Goal: Task Accomplishment & Management: Use online tool/utility

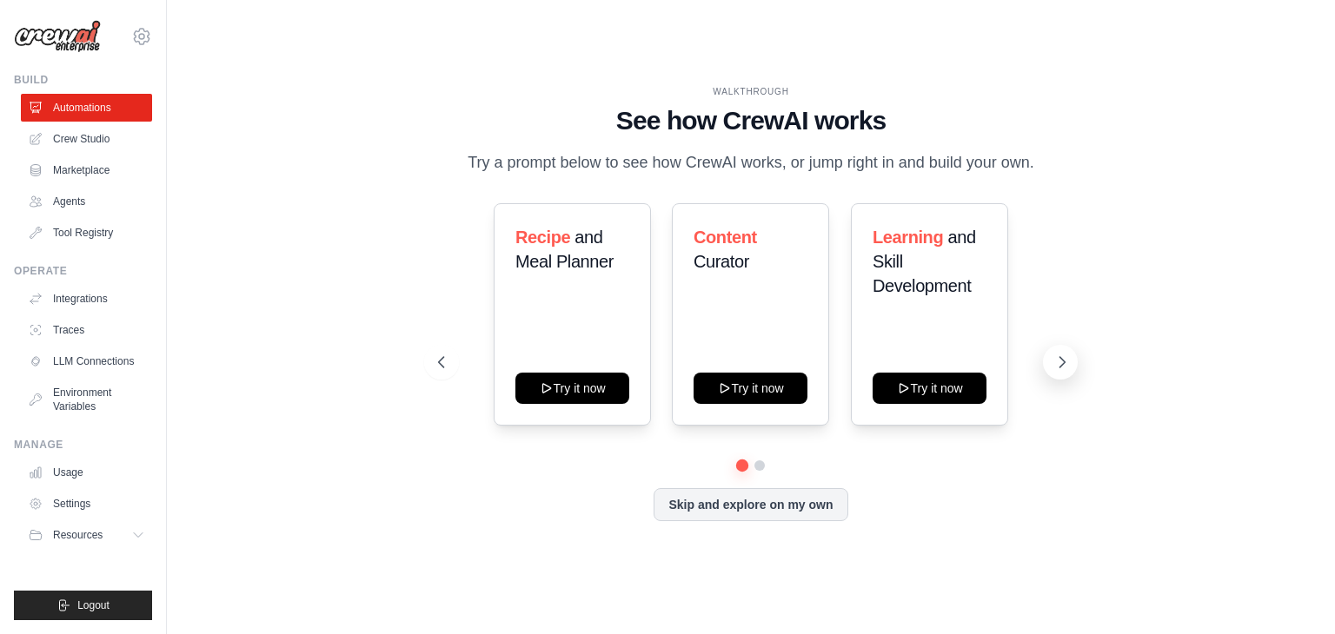
drag, startPoint x: 1054, startPoint y: 379, endPoint x: 1065, endPoint y: 366, distance: 17.2
click at [1064, 366] on div "Recipe and Meal Planner Try it now Content Curator Try it now Learning and Skil…" at bounding box center [751, 362] width 626 height 318
click at [1065, 366] on icon at bounding box center [1061, 362] width 17 height 17
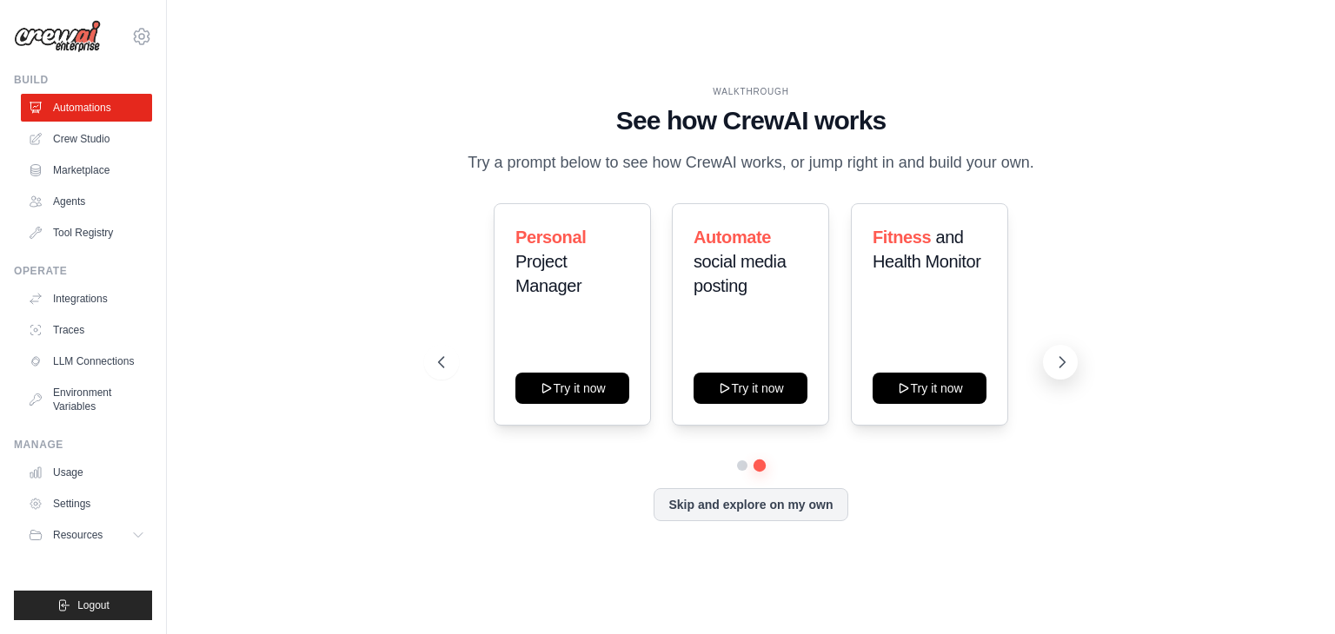
click at [1065, 366] on icon at bounding box center [1061, 362] width 17 height 17
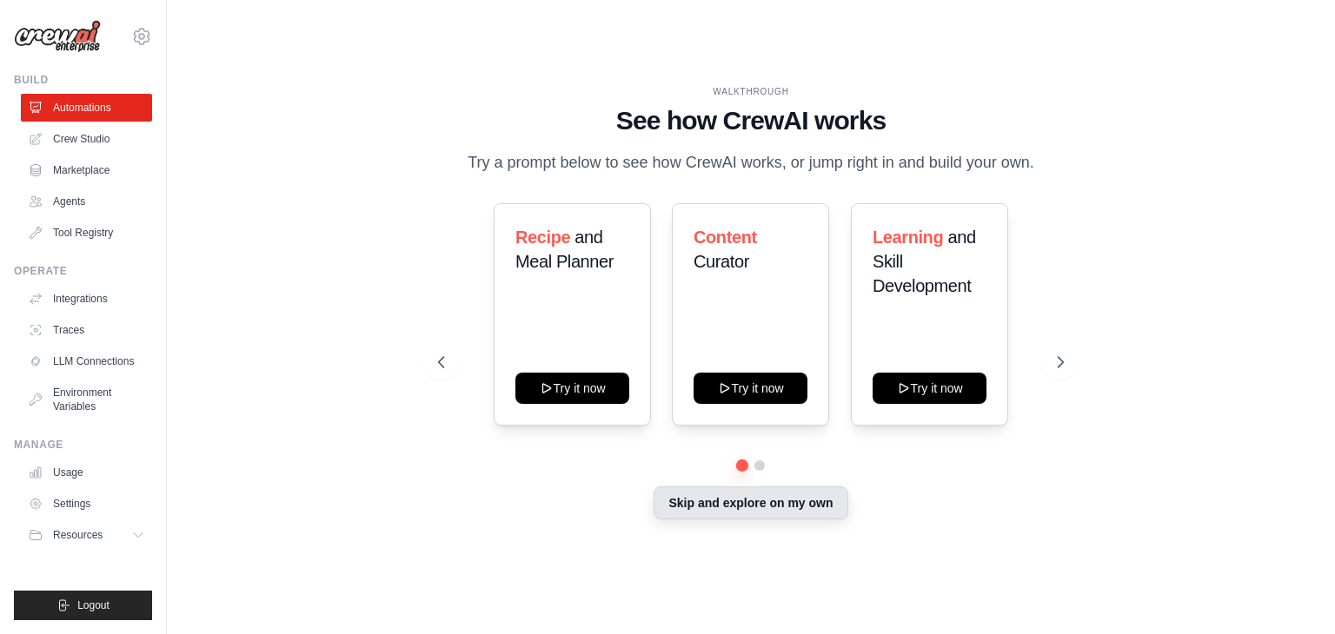
click at [713, 519] on button "Skip and explore on my own" at bounding box center [750, 503] width 194 height 33
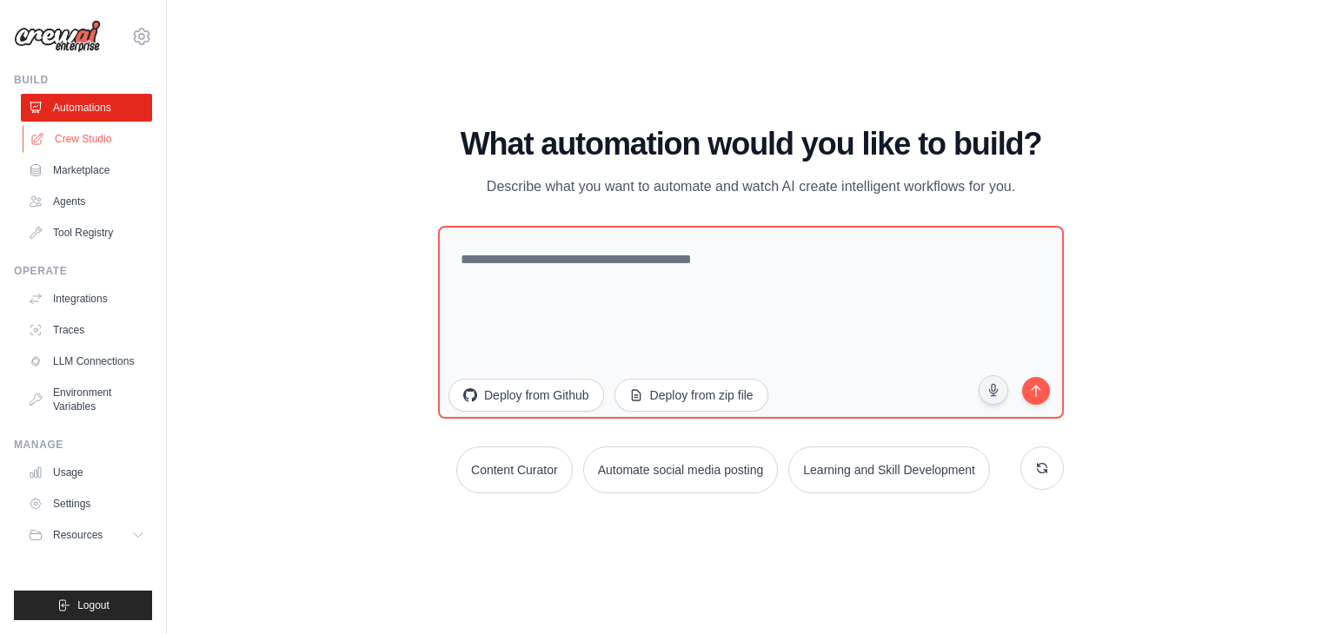
click at [104, 143] on link "Crew Studio" at bounding box center [88, 139] width 131 height 28
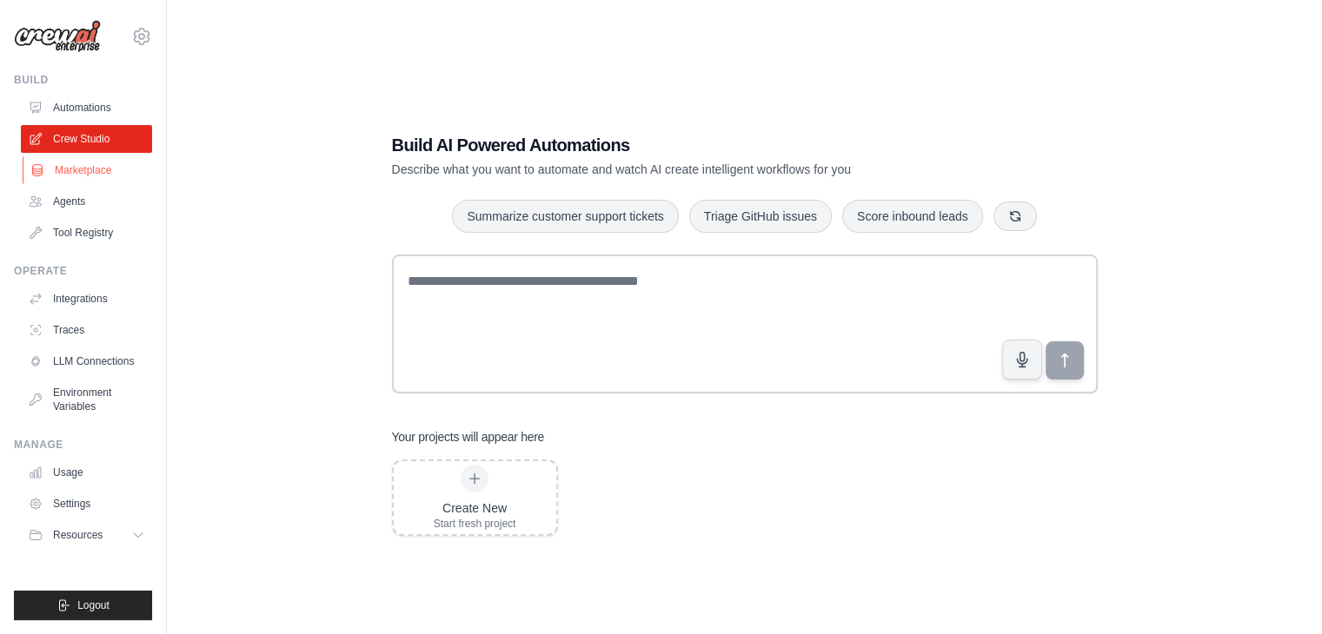
click at [100, 176] on link "Marketplace" at bounding box center [88, 170] width 131 height 28
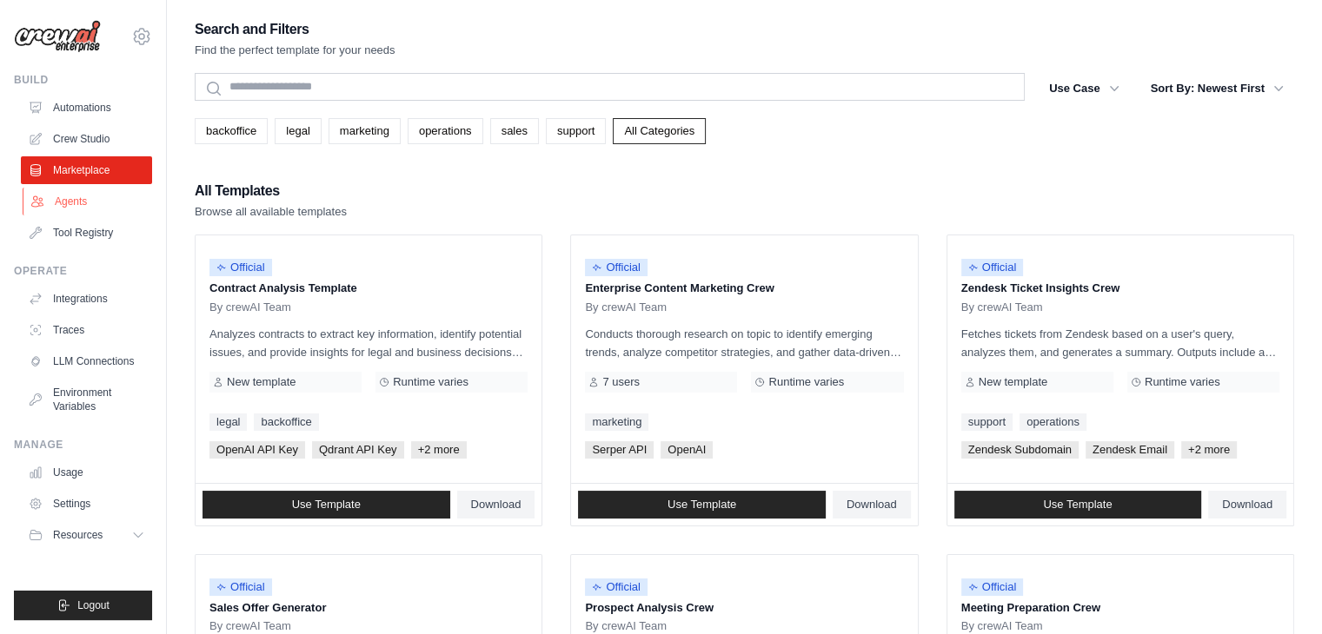
click at [82, 213] on link "Agents" at bounding box center [88, 202] width 131 height 28
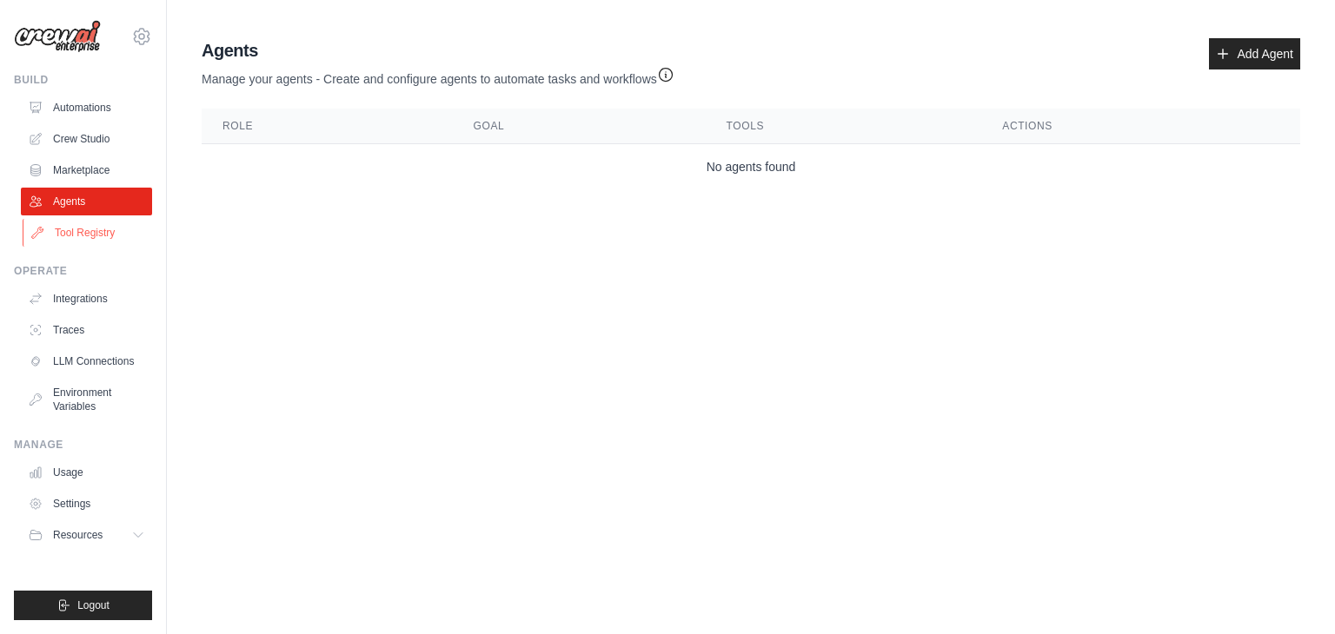
click at [82, 232] on link "Tool Registry" at bounding box center [88, 233] width 131 height 28
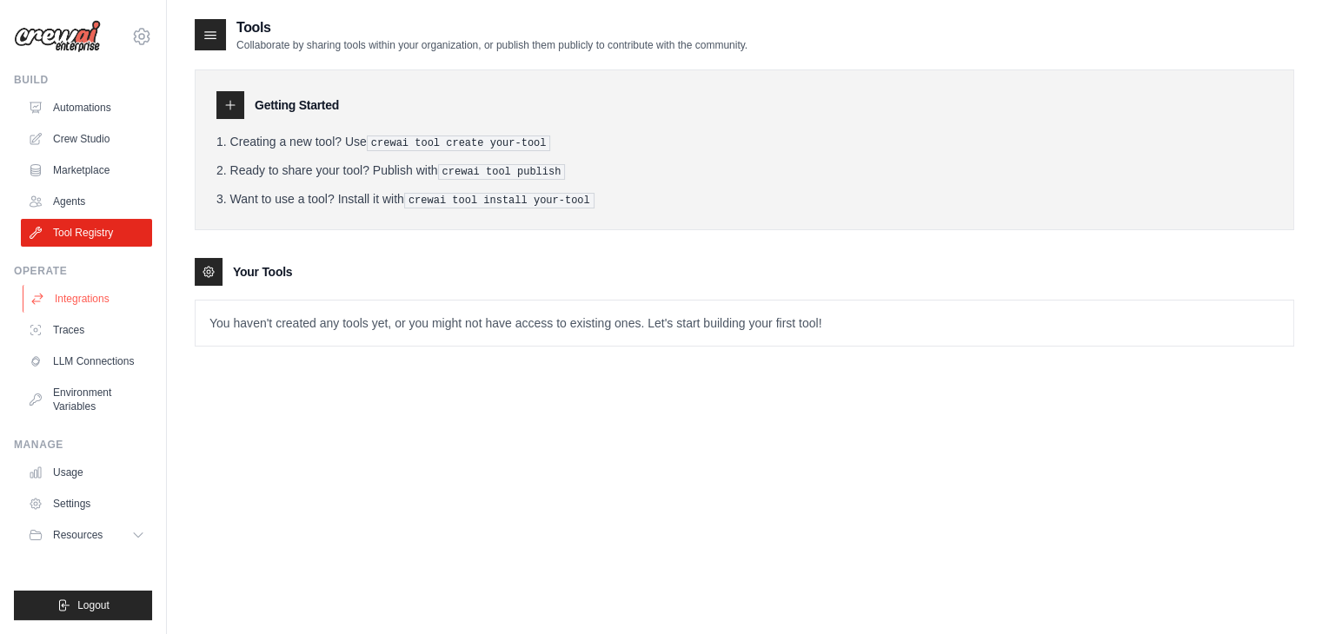
click at [84, 300] on link "Integrations" at bounding box center [88, 299] width 131 height 28
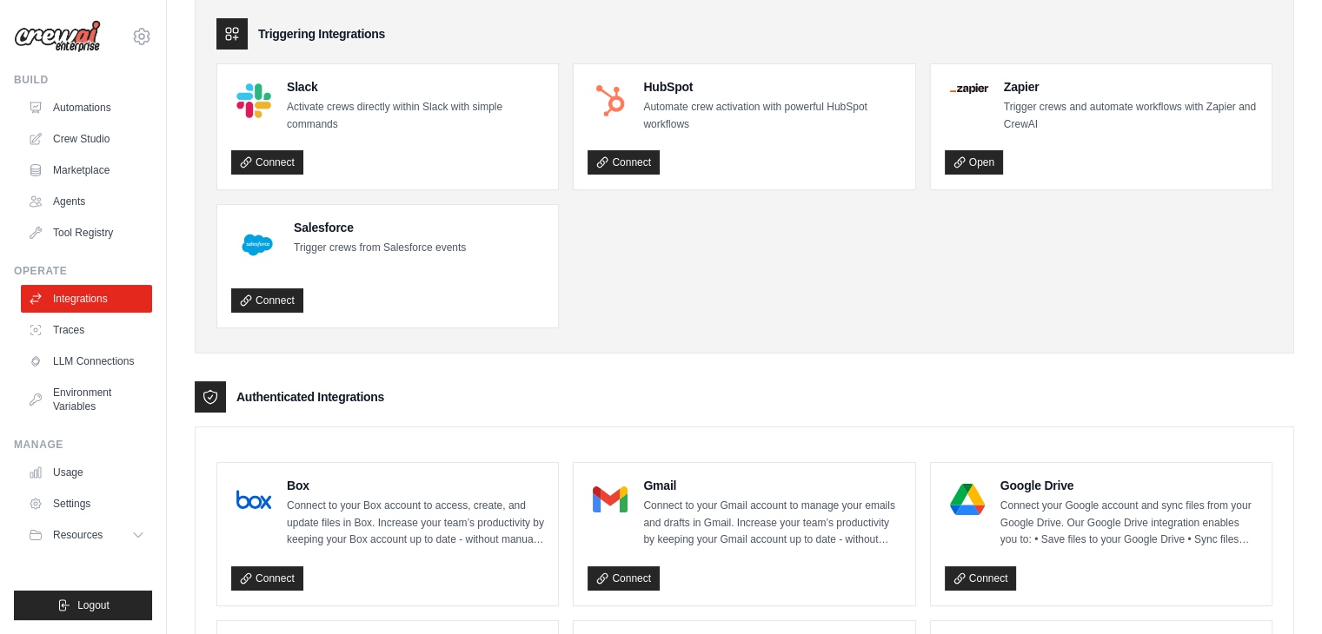
scroll to position [59, 0]
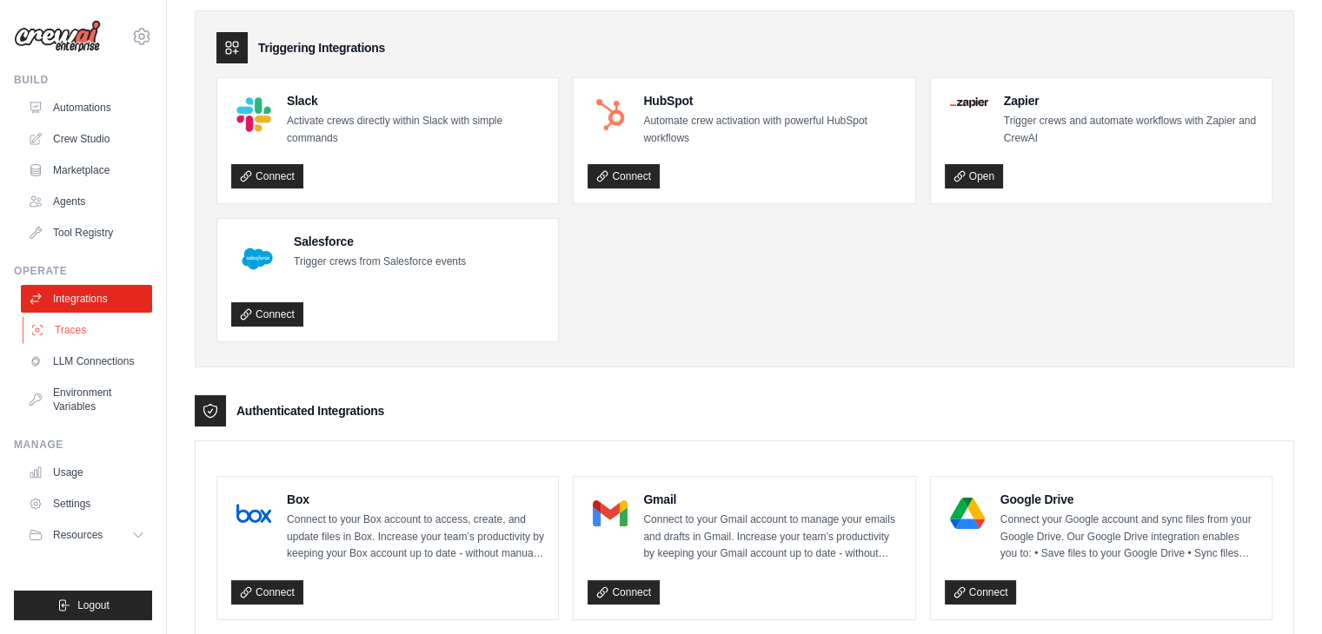
click at [63, 331] on link "Traces" at bounding box center [88, 330] width 131 height 28
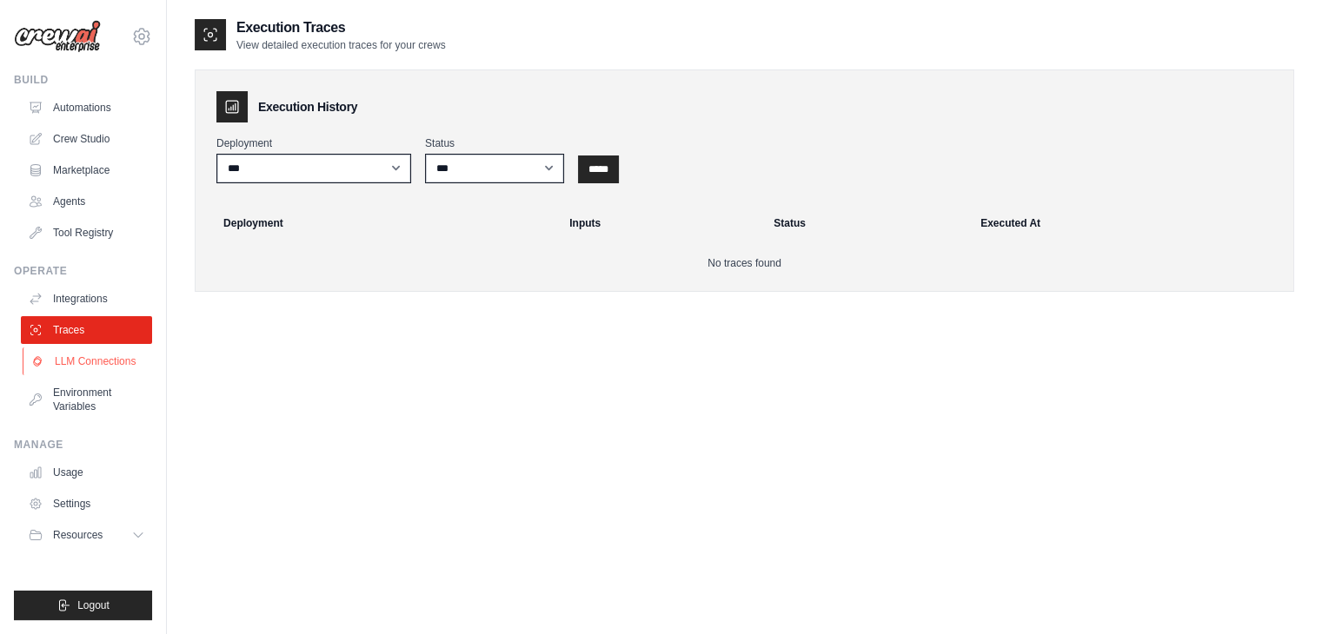
click at [73, 352] on link "LLM Connections" at bounding box center [88, 362] width 131 height 28
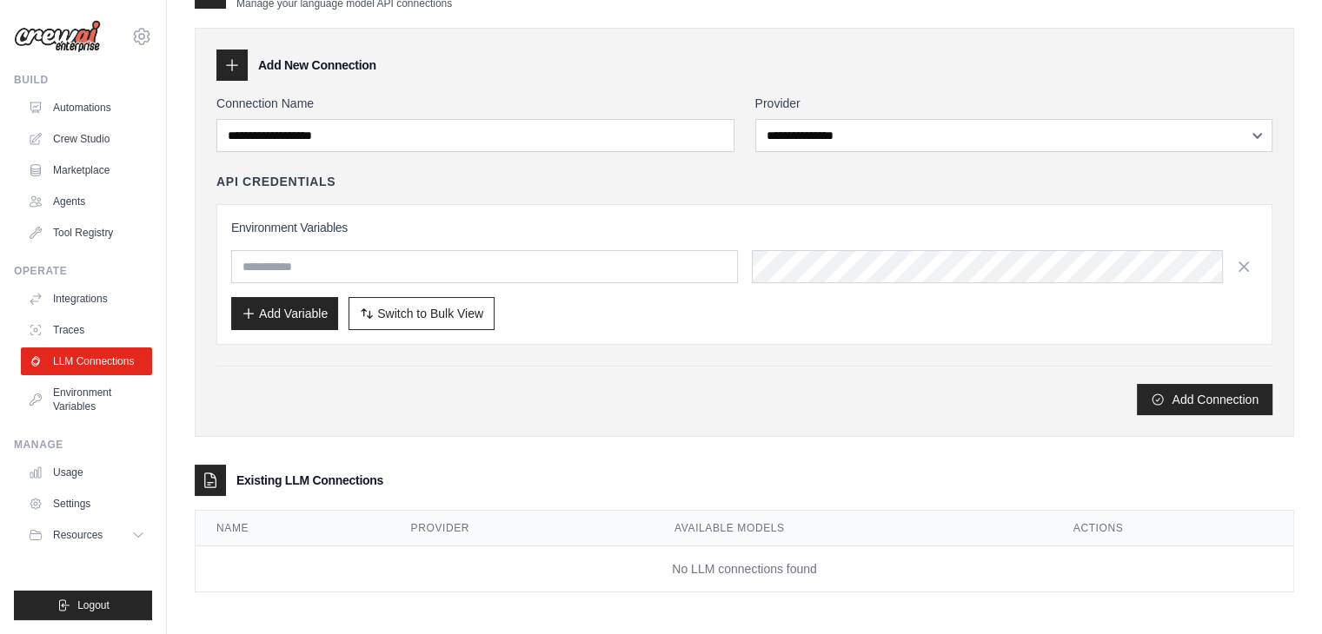
scroll to position [43, 0]
click at [59, 411] on link "Environment Variables" at bounding box center [88, 400] width 131 height 42
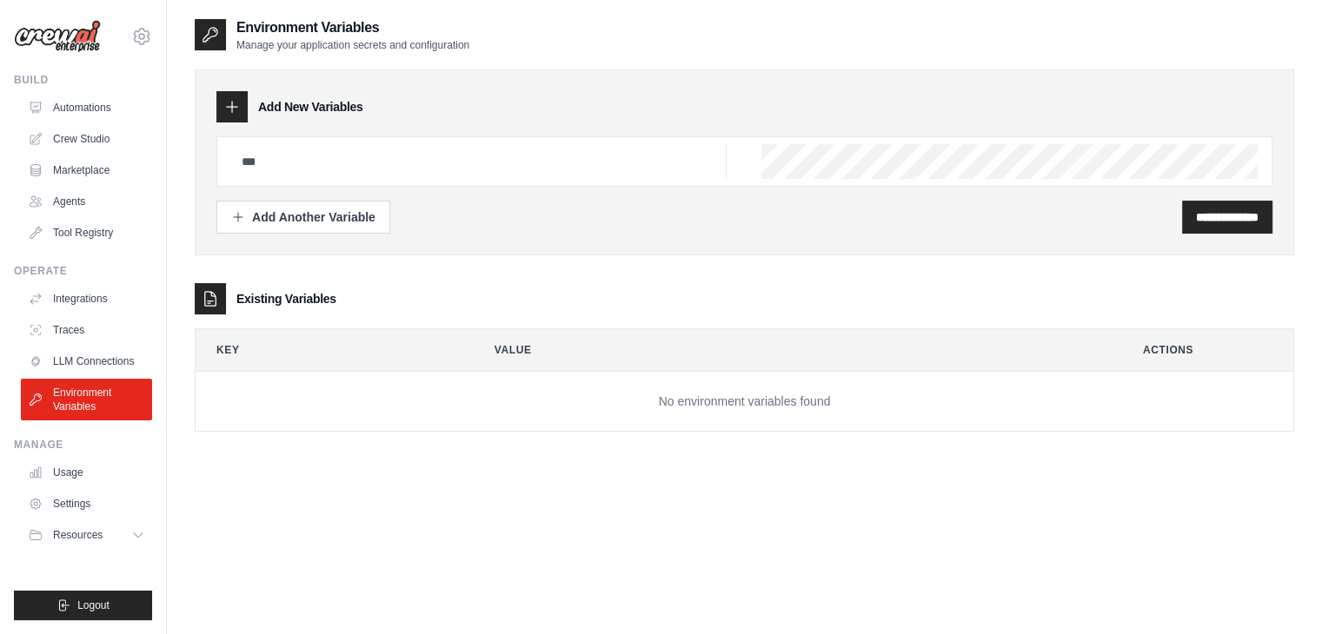
scroll to position [35, 0]
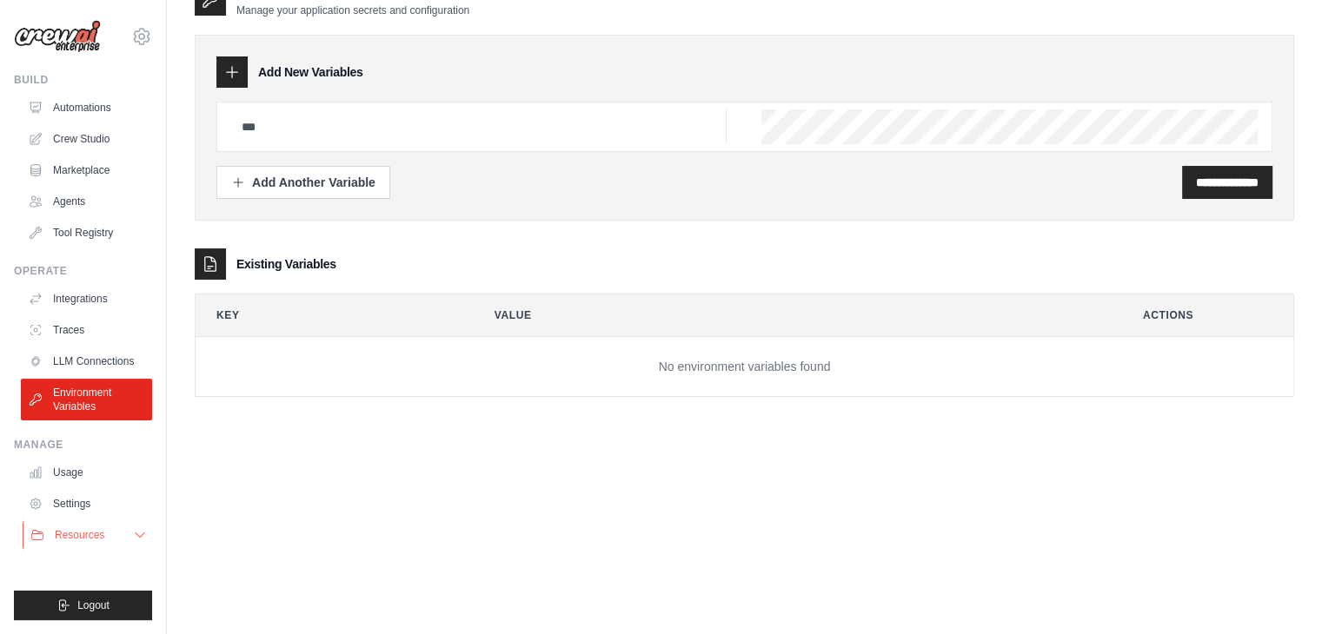
click at [140, 537] on icon at bounding box center [140, 536] width 9 height 4
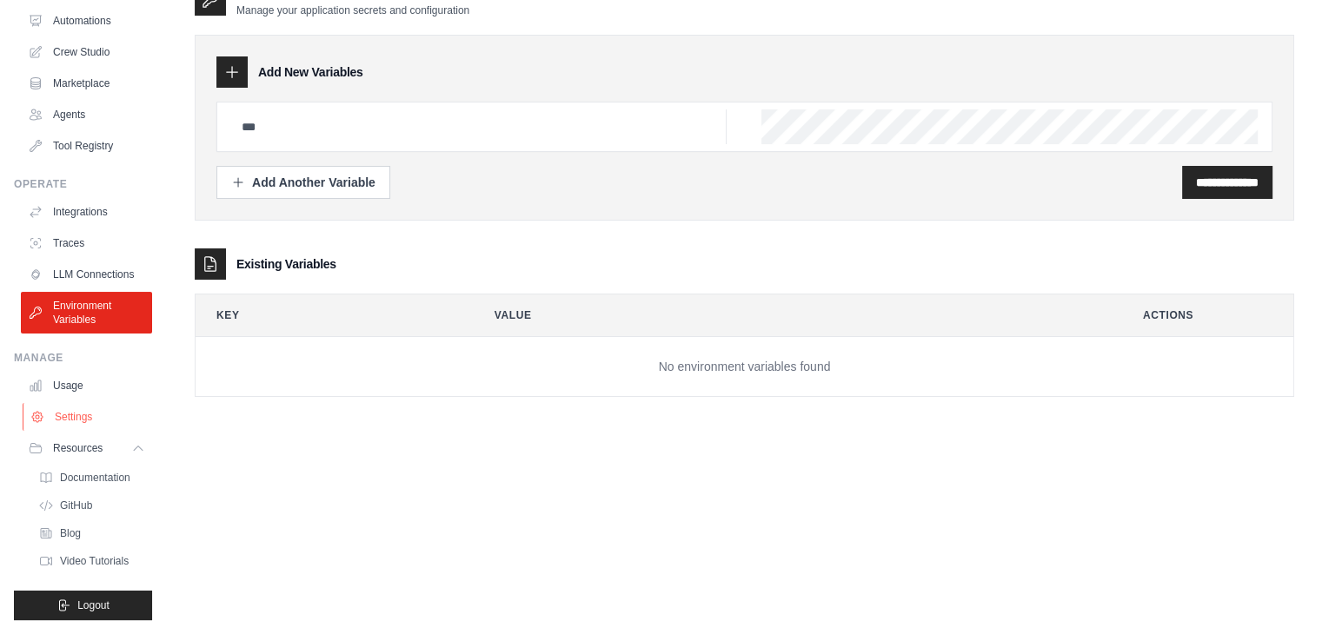
scroll to position [0, 0]
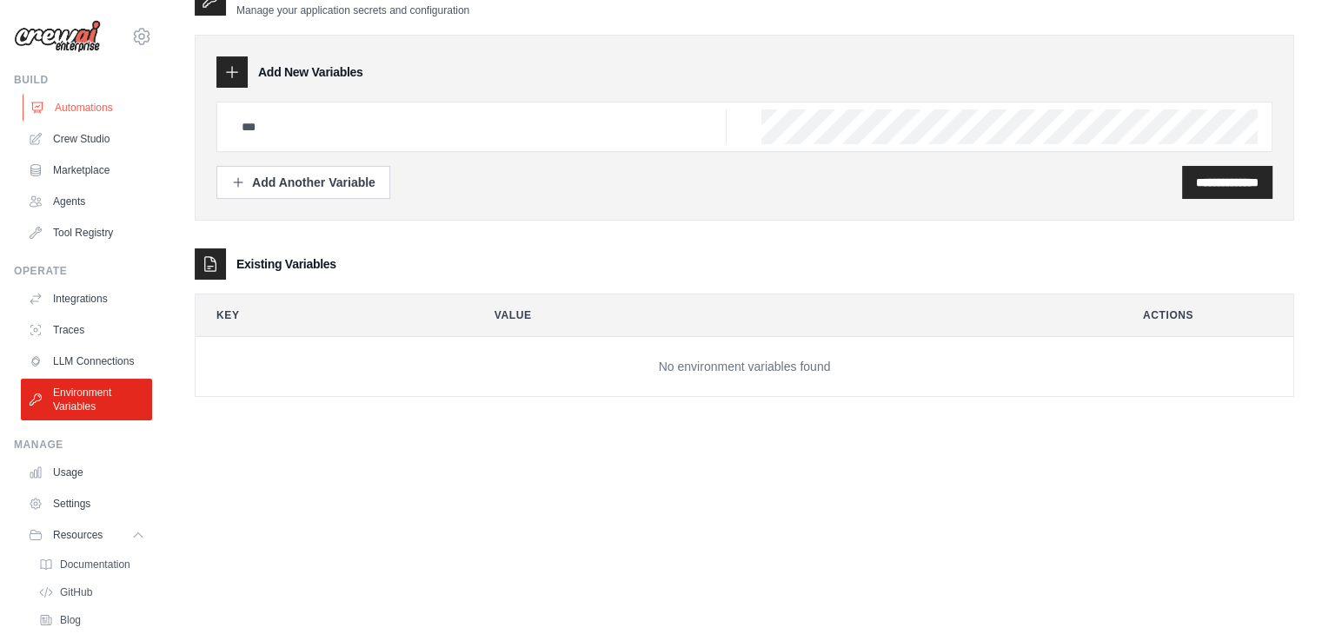
click at [57, 107] on link "Automations" at bounding box center [88, 108] width 131 height 28
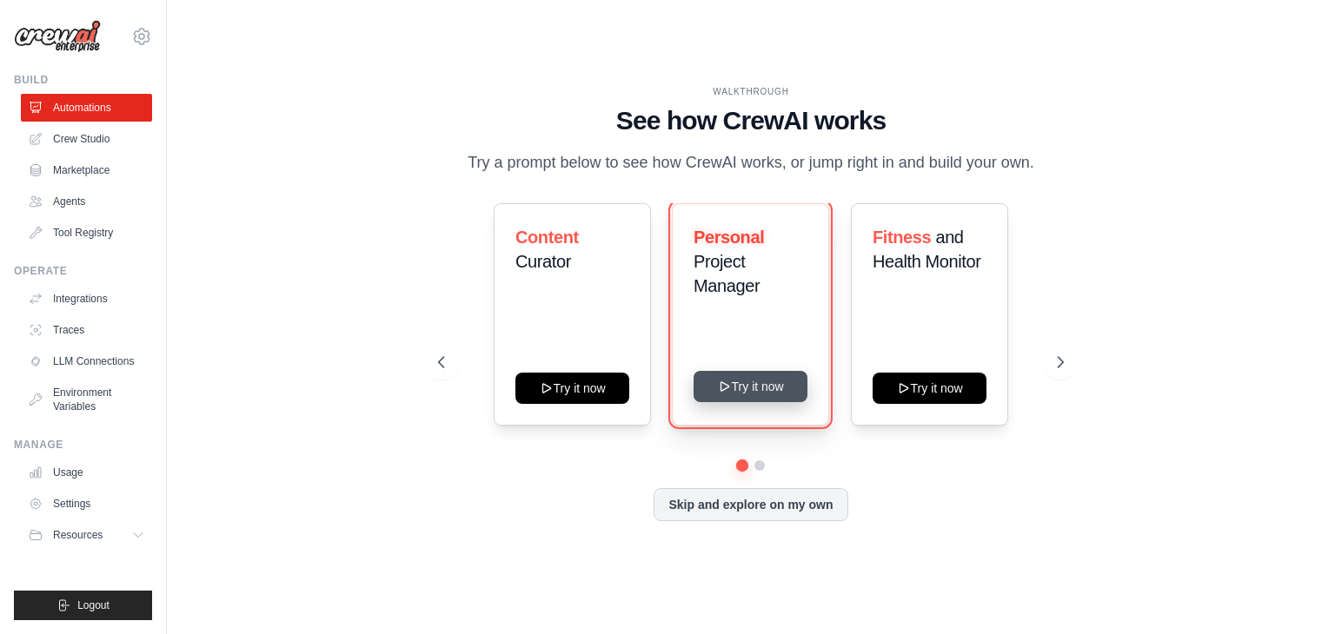
click at [720, 394] on button "Try it now" at bounding box center [750, 386] width 114 height 31
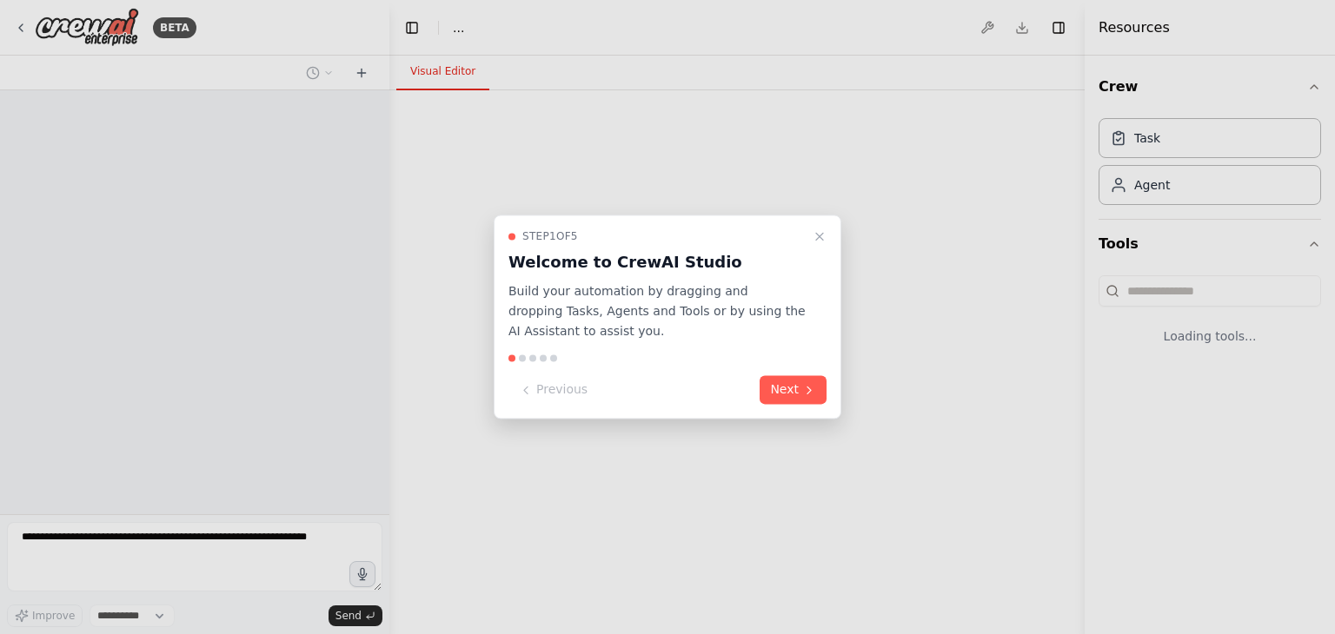
select select "****"
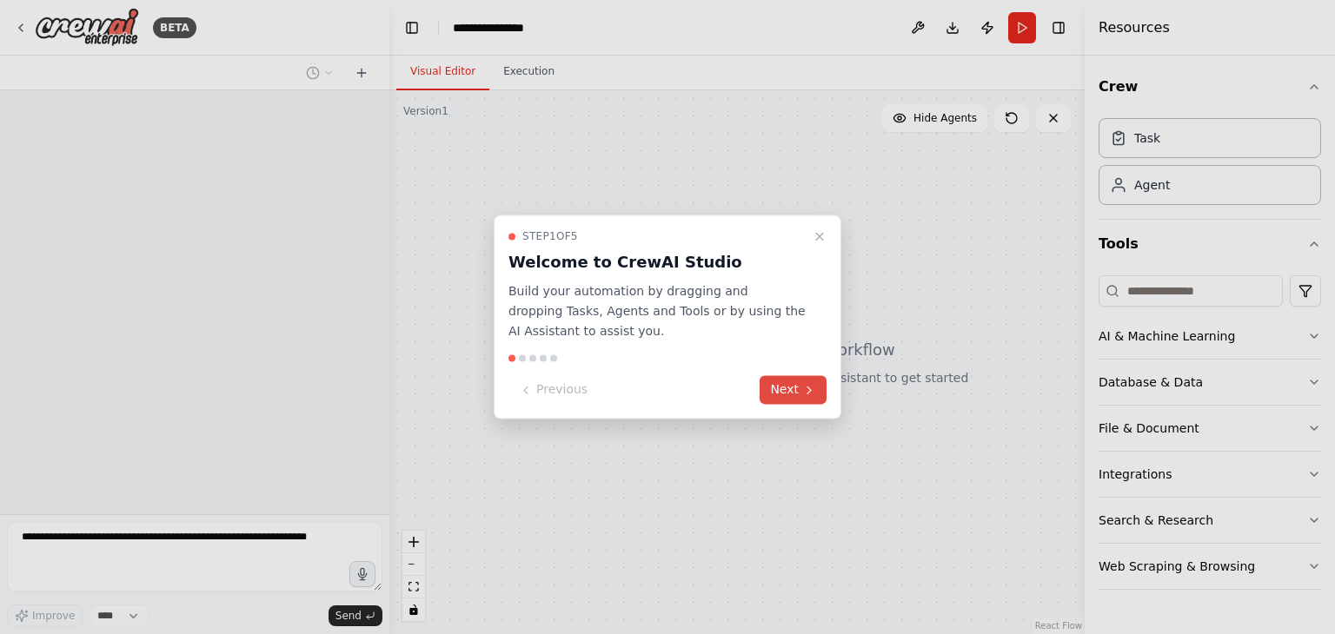
click at [794, 387] on button "Next" at bounding box center [792, 390] width 67 height 29
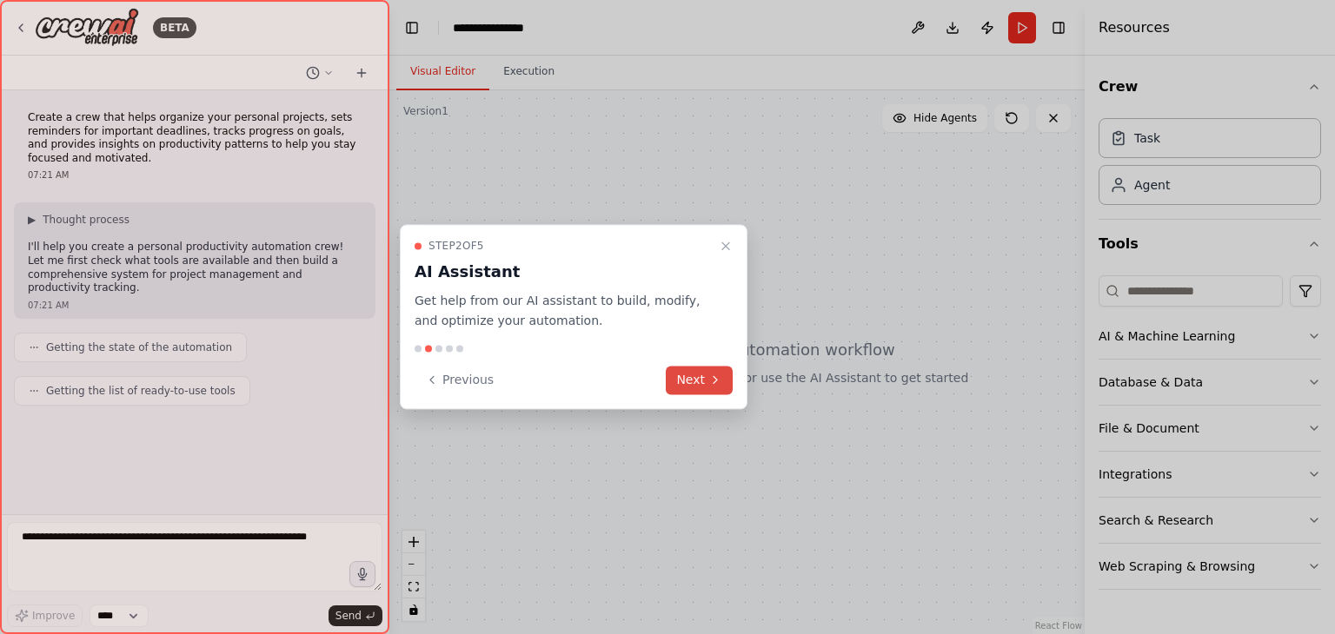
click at [707, 387] on button "Next" at bounding box center [699, 380] width 67 height 29
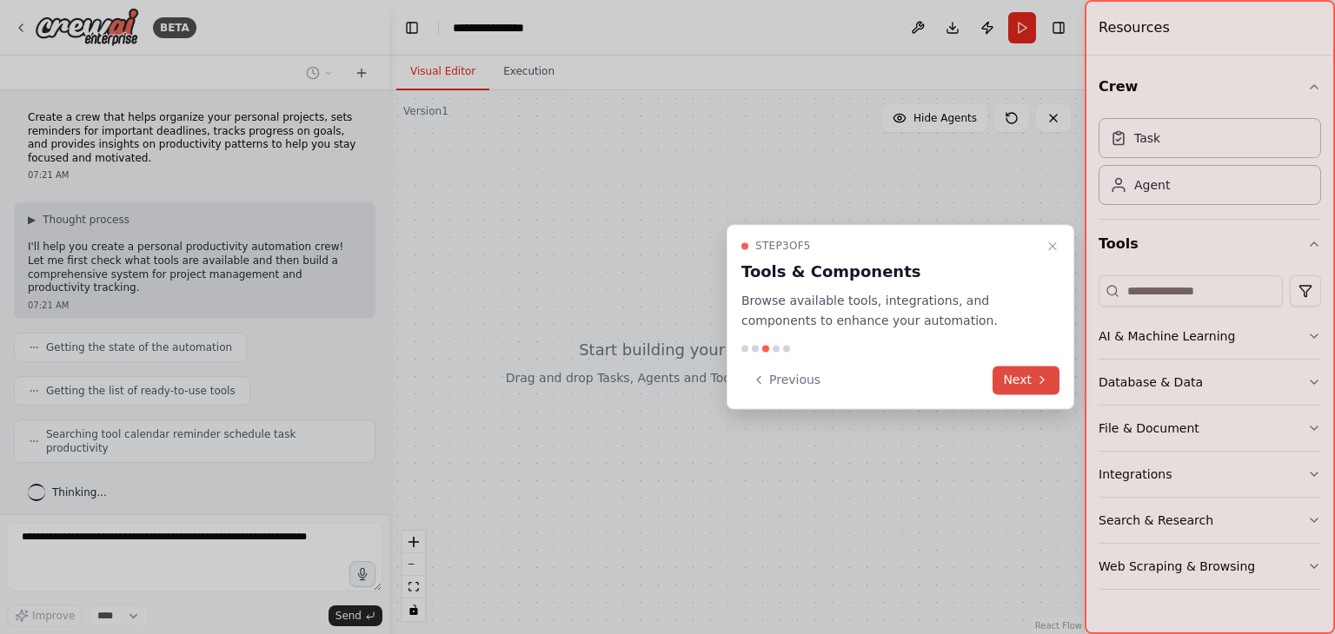
click at [1016, 390] on button "Next" at bounding box center [1025, 380] width 67 height 29
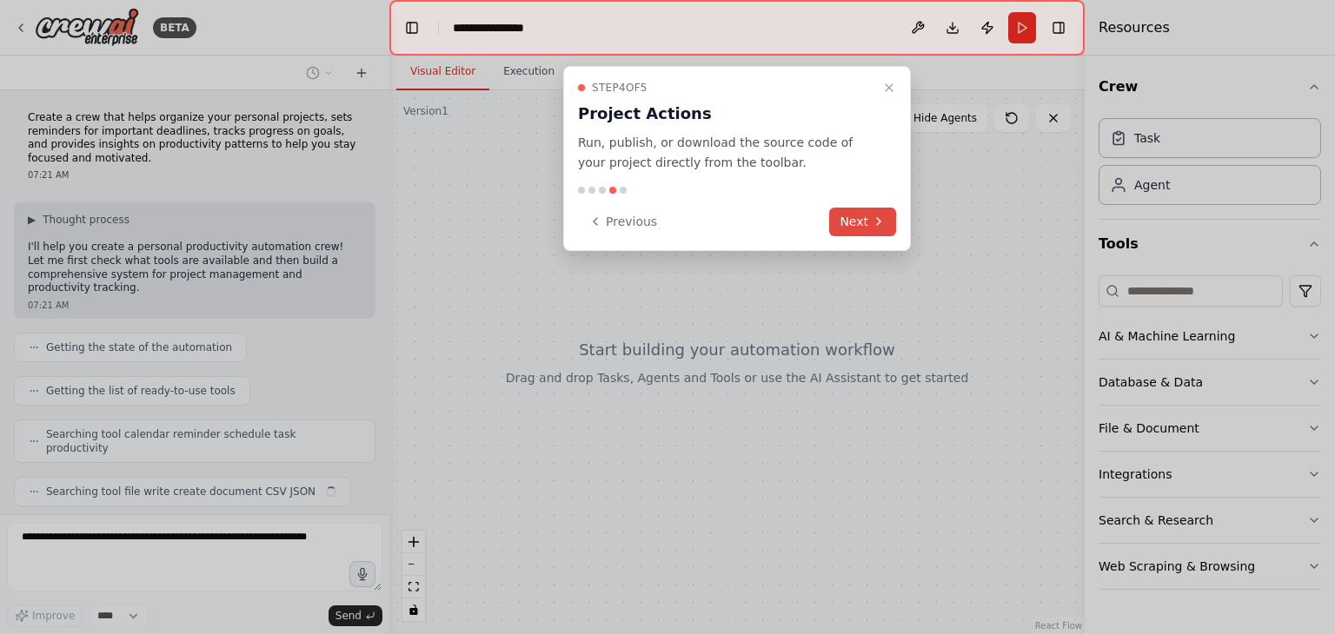
scroll to position [21, 0]
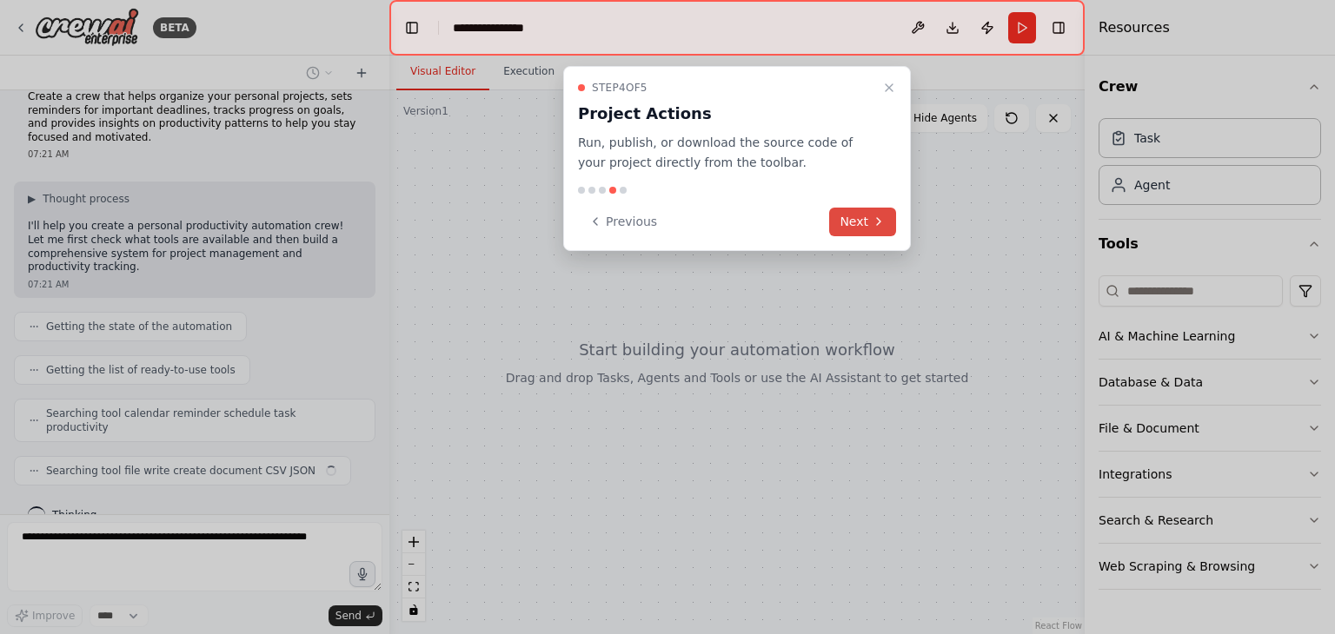
click at [867, 215] on button "Next" at bounding box center [862, 222] width 67 height 29
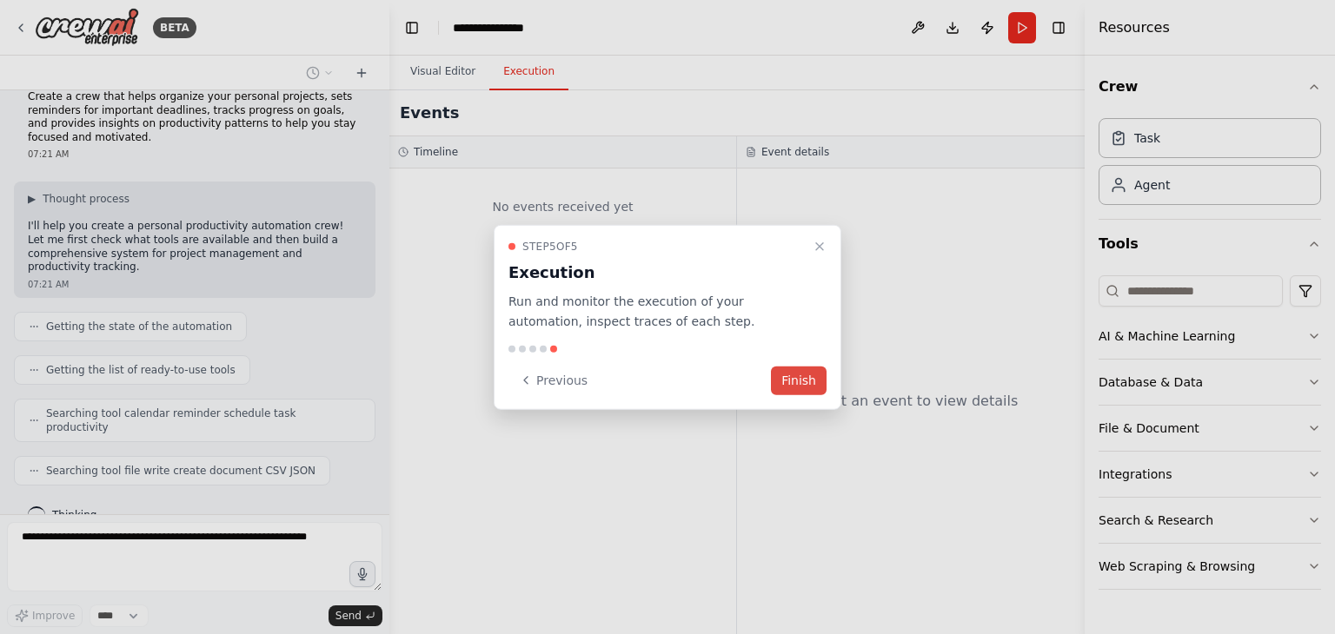
click at [800, 375] on button "Finish" at bounding box center [799, 380] width 56 height 29
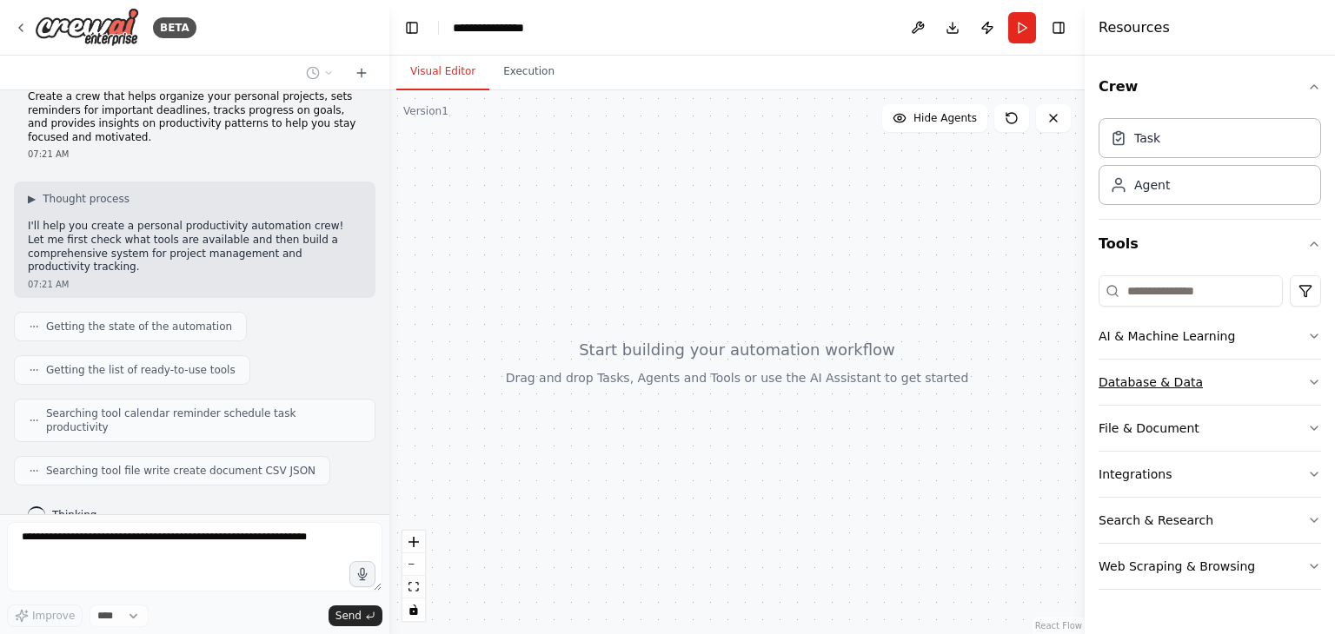
click at [1318, 381] on icon "button" at bounding box center [1314, 382] width 14 height 14
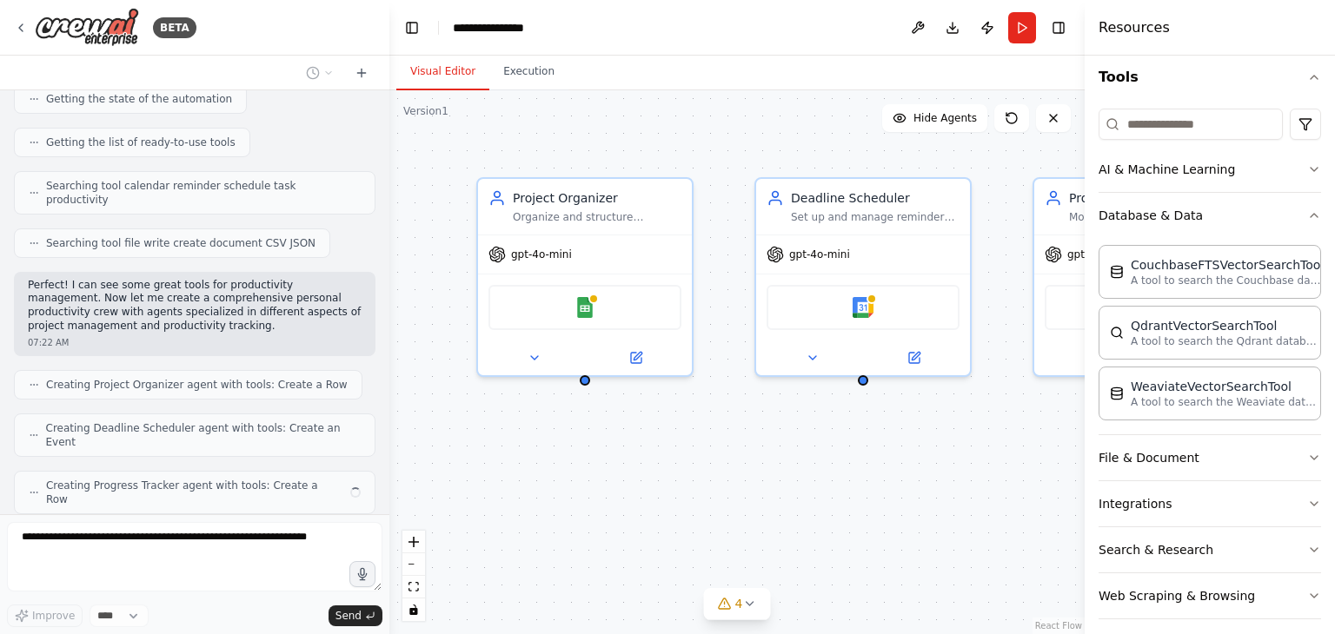
scroll to position [177, 0]
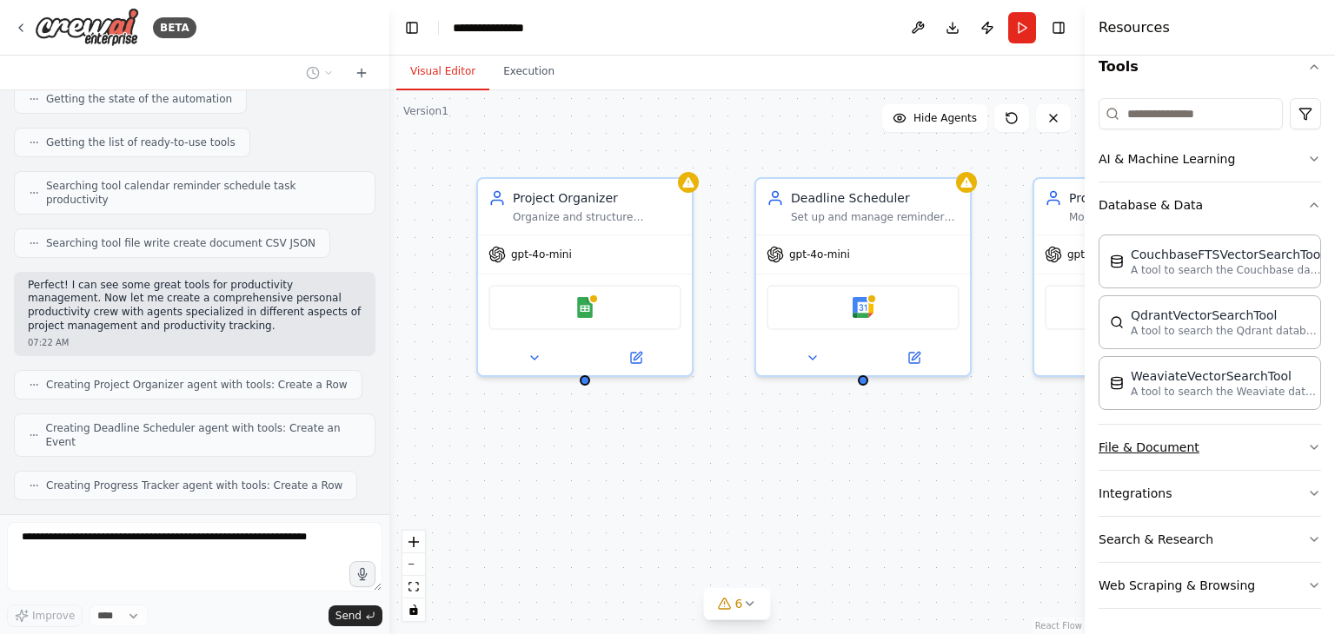
click at [1269, 446] on button "File & Document" at bounding box center [1209, 447] width 222 height 45
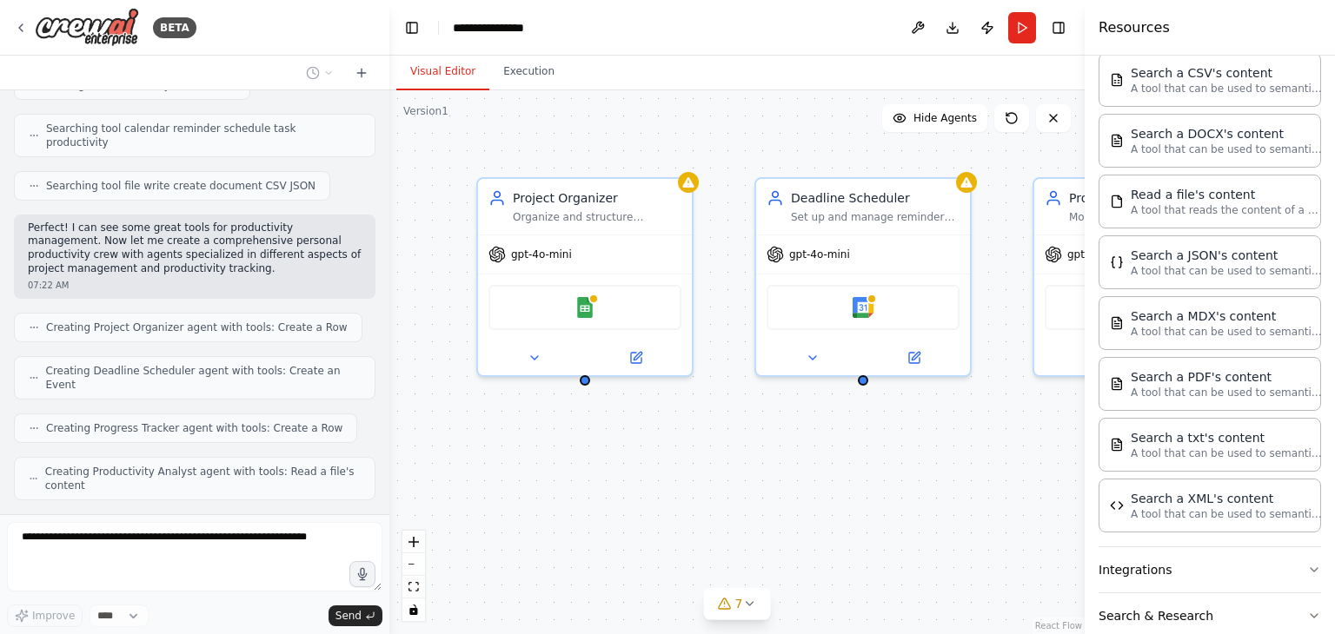
scroll to position [674, 0]
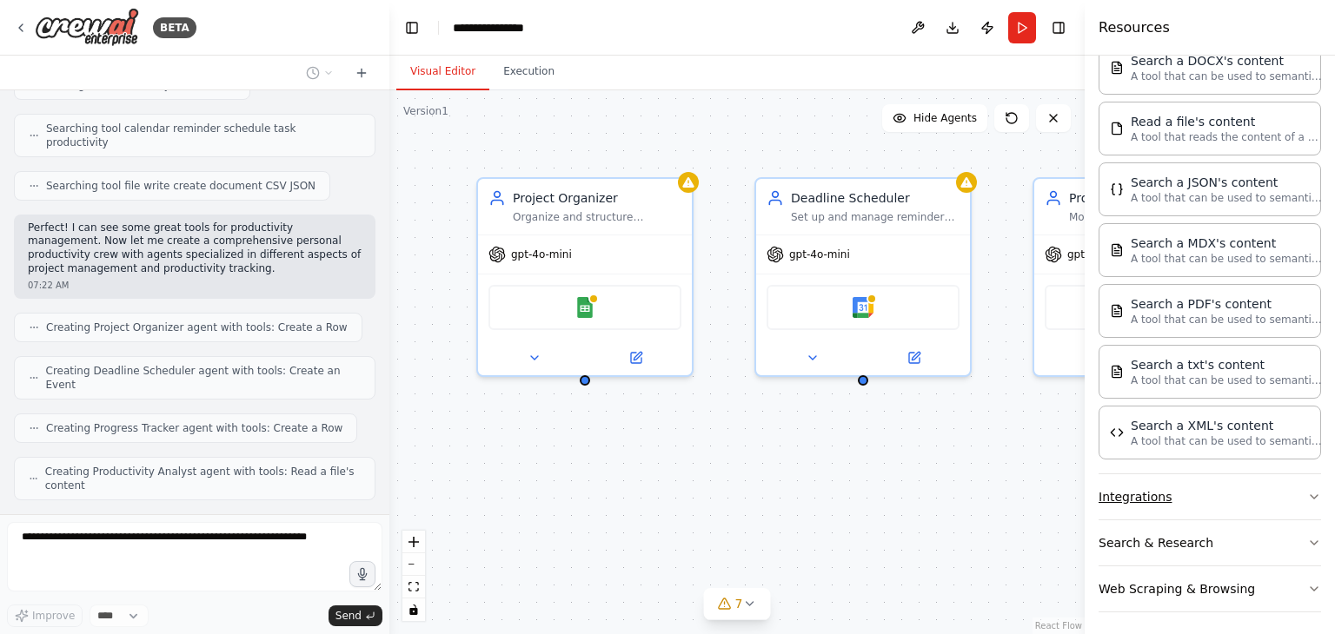
click at [1237, 487] on button "Integrations" at bounding box center [1209, 496] width 222 height 45
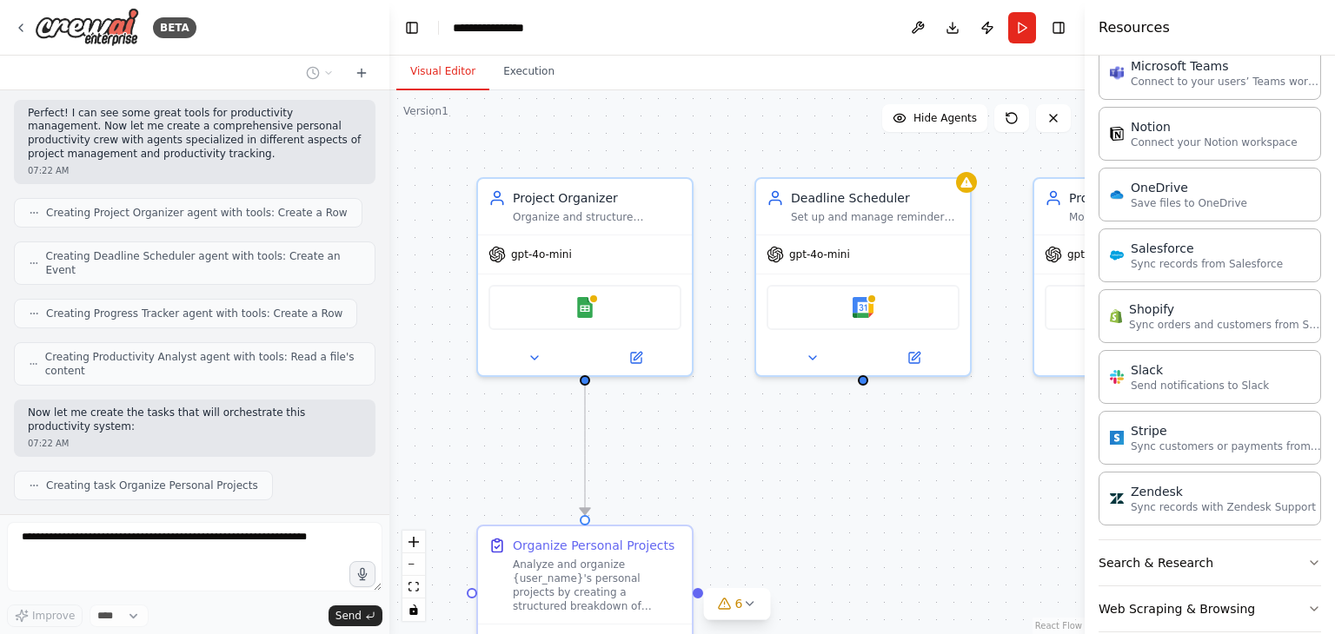
scroll to position [1959, 0]
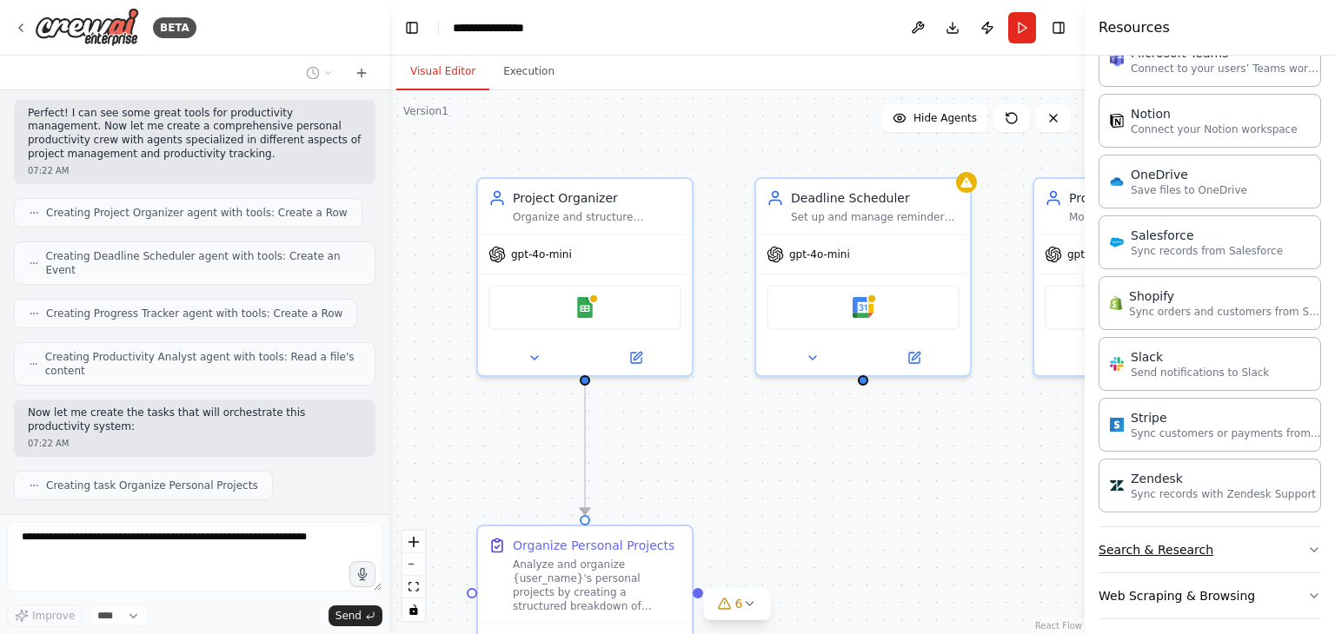
click at [1181, 555] on button "Search & Research" at bounding box center [1209, 549] width 222 height 45
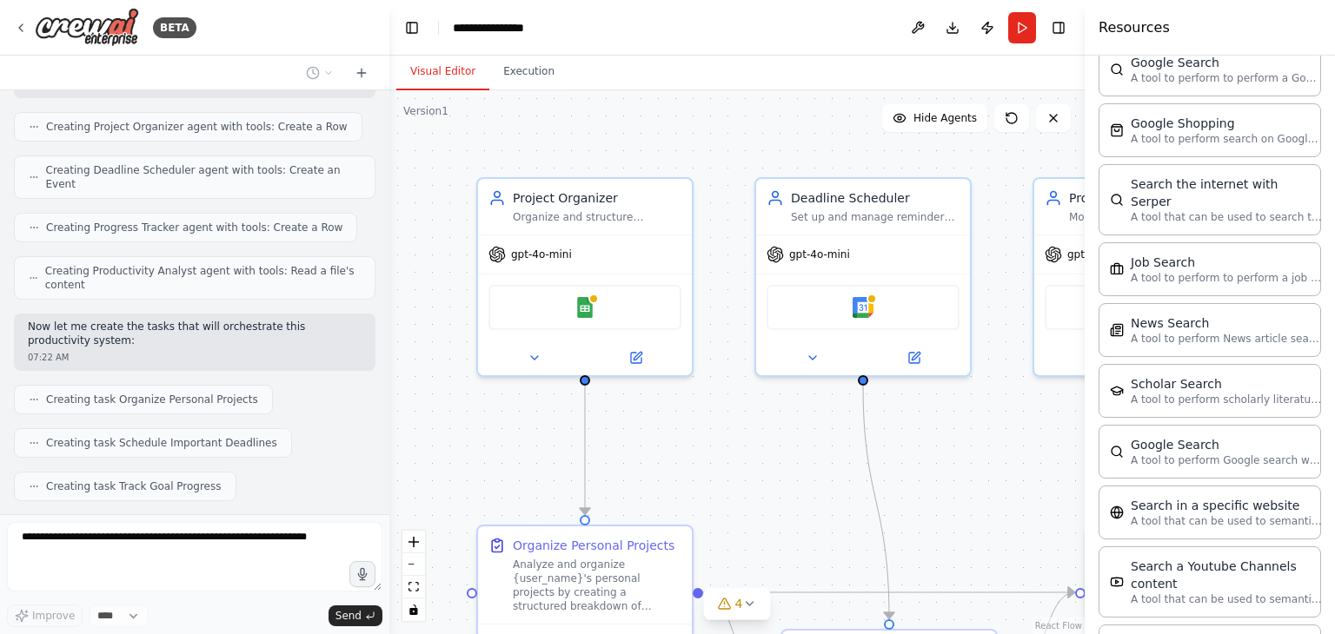
scroll to position [2836, 0]
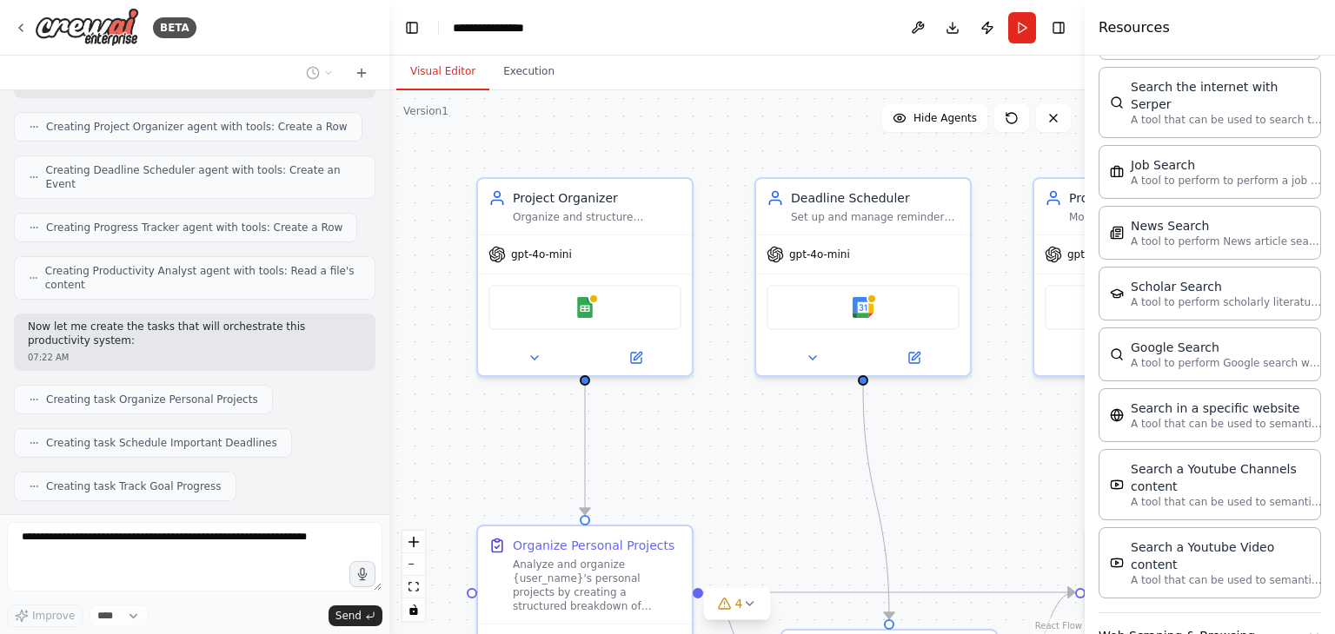
click at [1204, 613] on button "Web Scraping & Browsing" at bounding box center [1209, 635] width 222 height 45
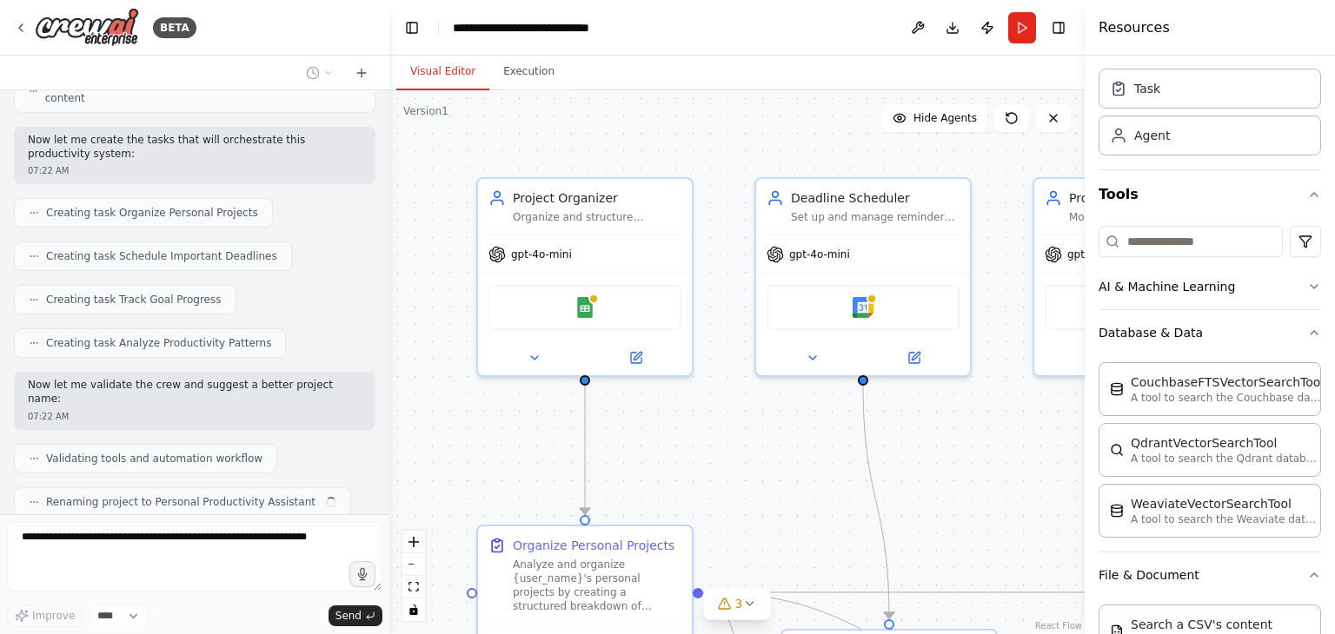
scroll to position [0, 0]
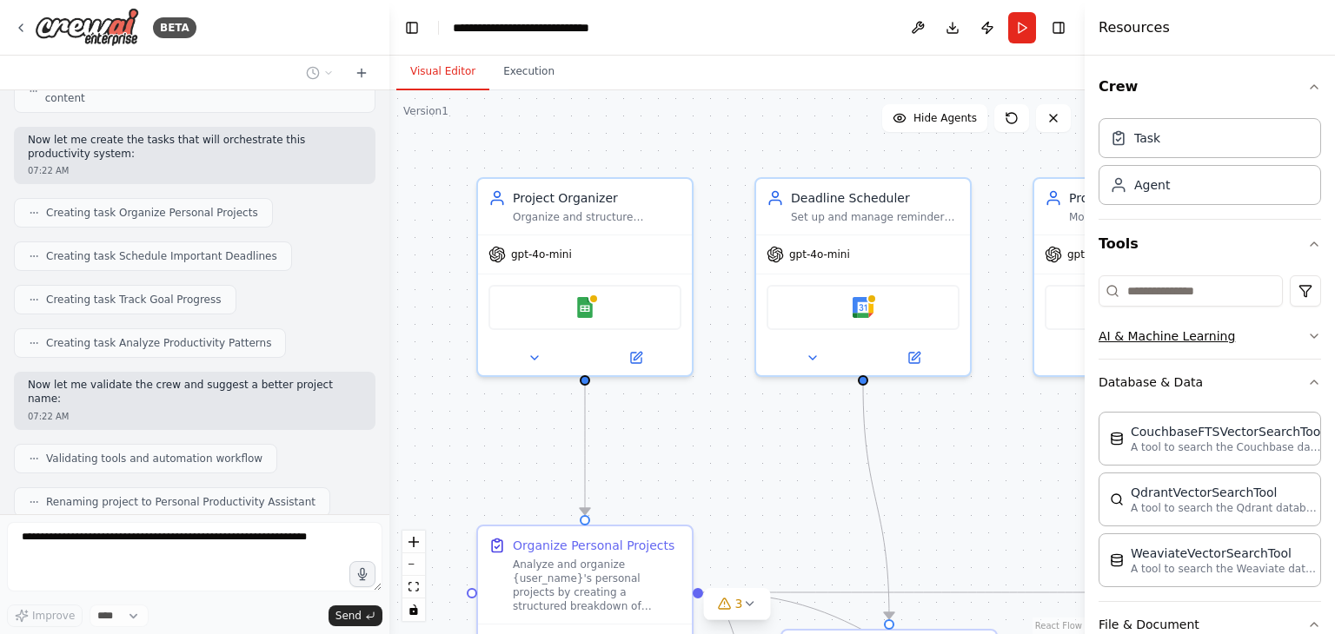
click at [1243, 339] on button "AI & Machine Learning" at bounding box center [1209, 336] width 222 height 45
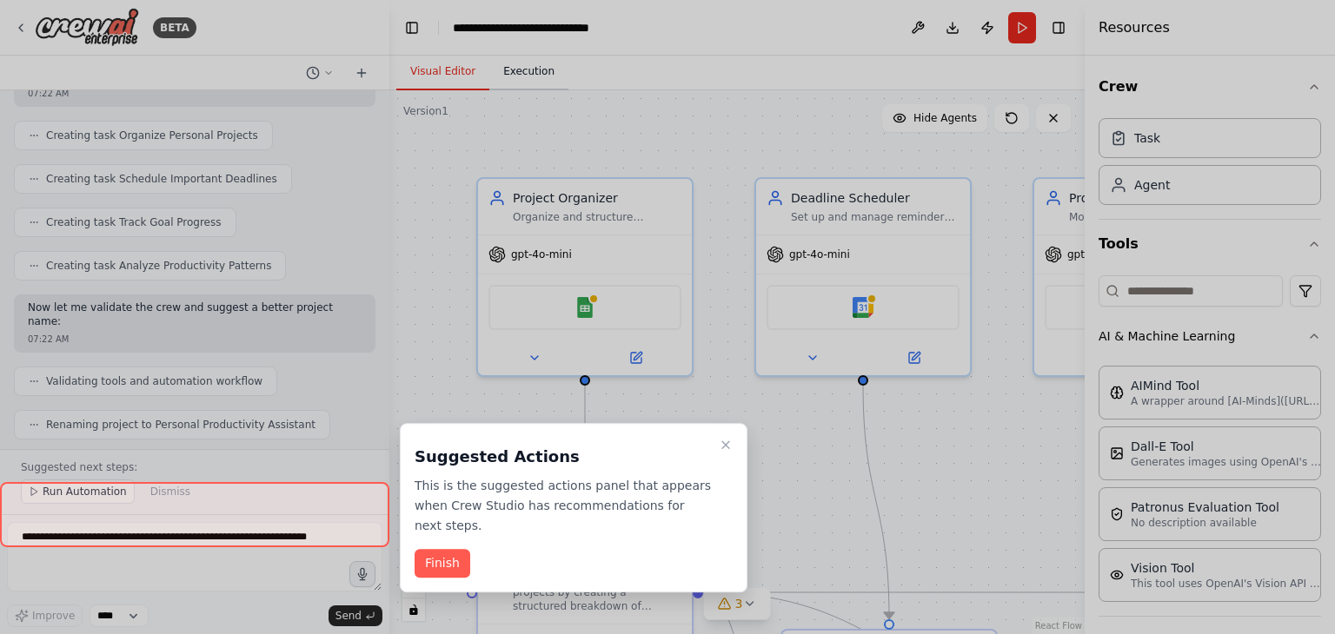
click at [521, 76] on div at bounding box center [667, 317] width 1335 height 634
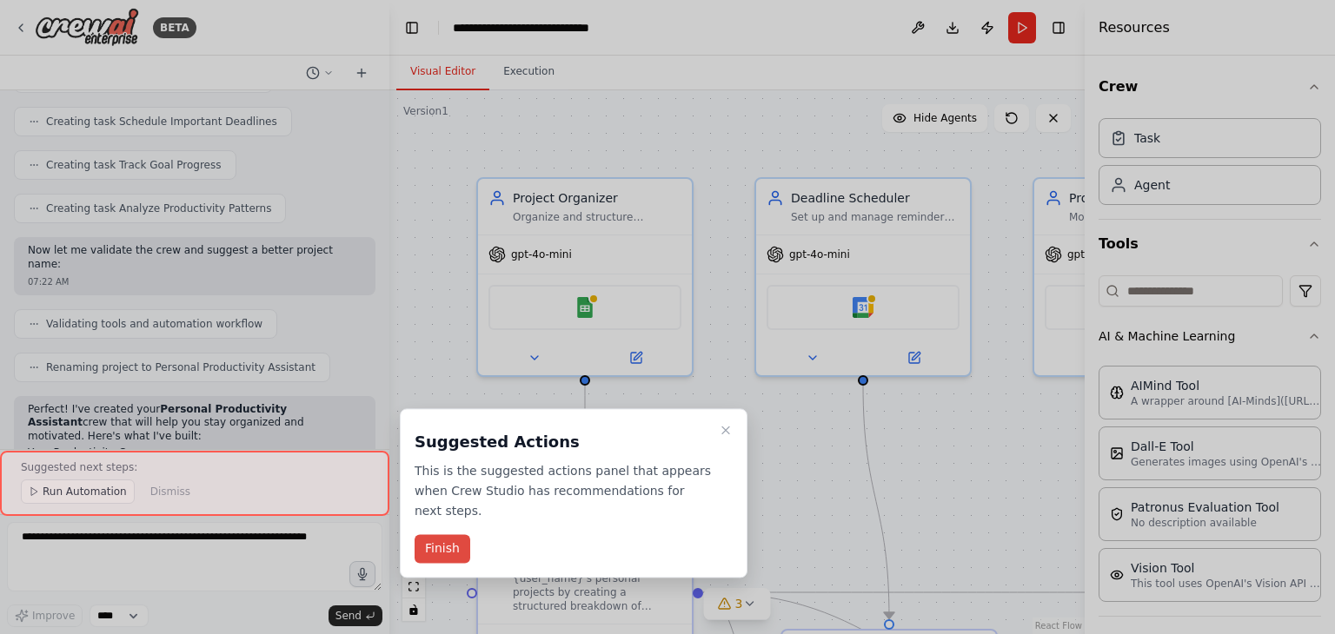
click at [453, 535] on button "Finish" at bounding box center [442, 549] width 56 height 29
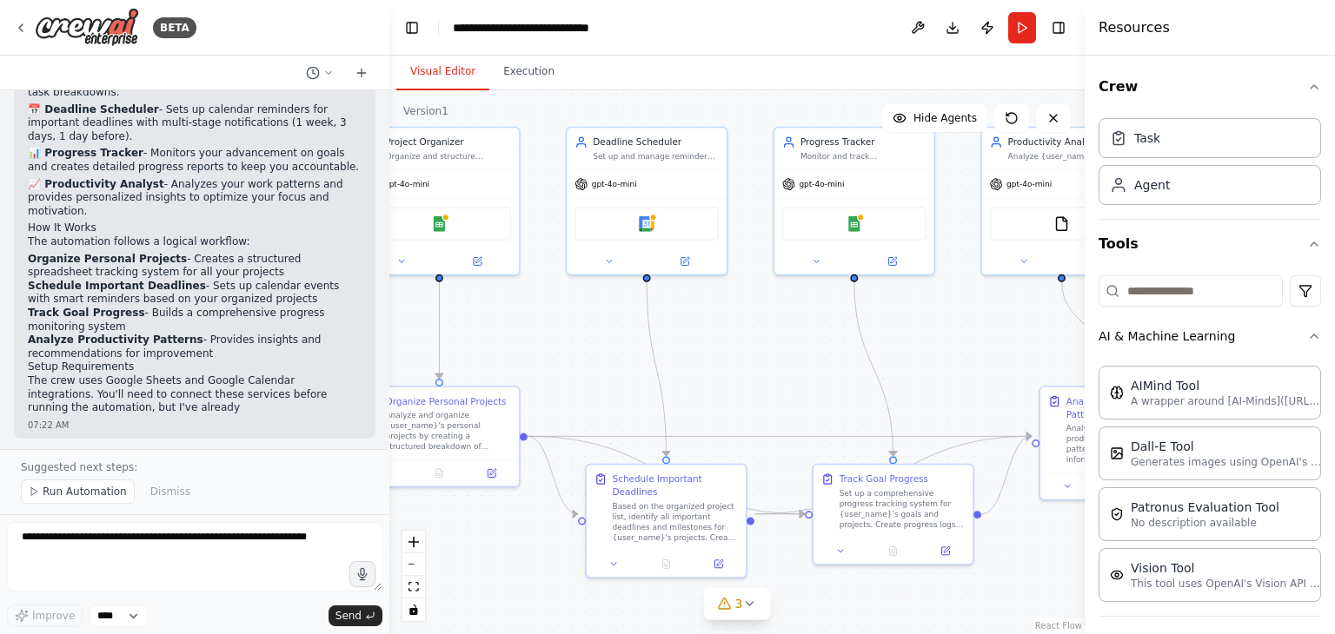
scroll to position [1243, 0]
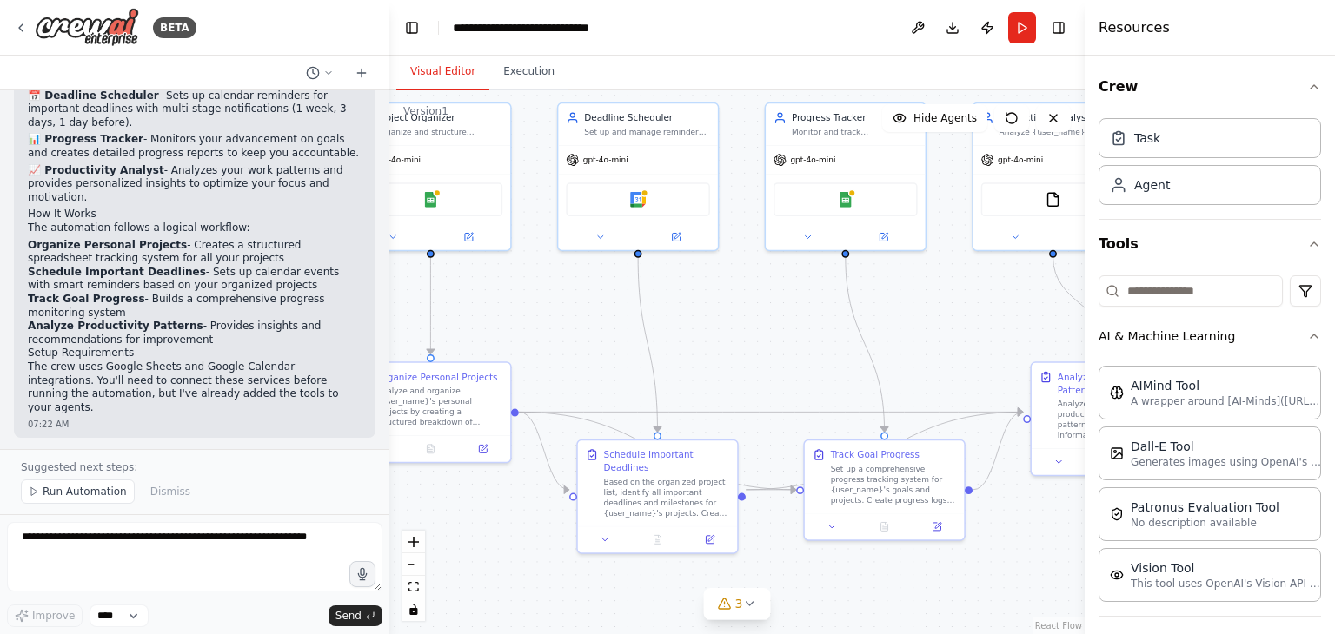
drag, startPoint x: 771, startPoint y: 470, endPoint x: 579, endPoint y: 325, distance: 240.7
click at [579, 325] on div ".deletable-edge-delete-btn { width: 20px; height: 20px; border: 0px solid #ffff…" at bounding box center [736, 362] width 695 height 544
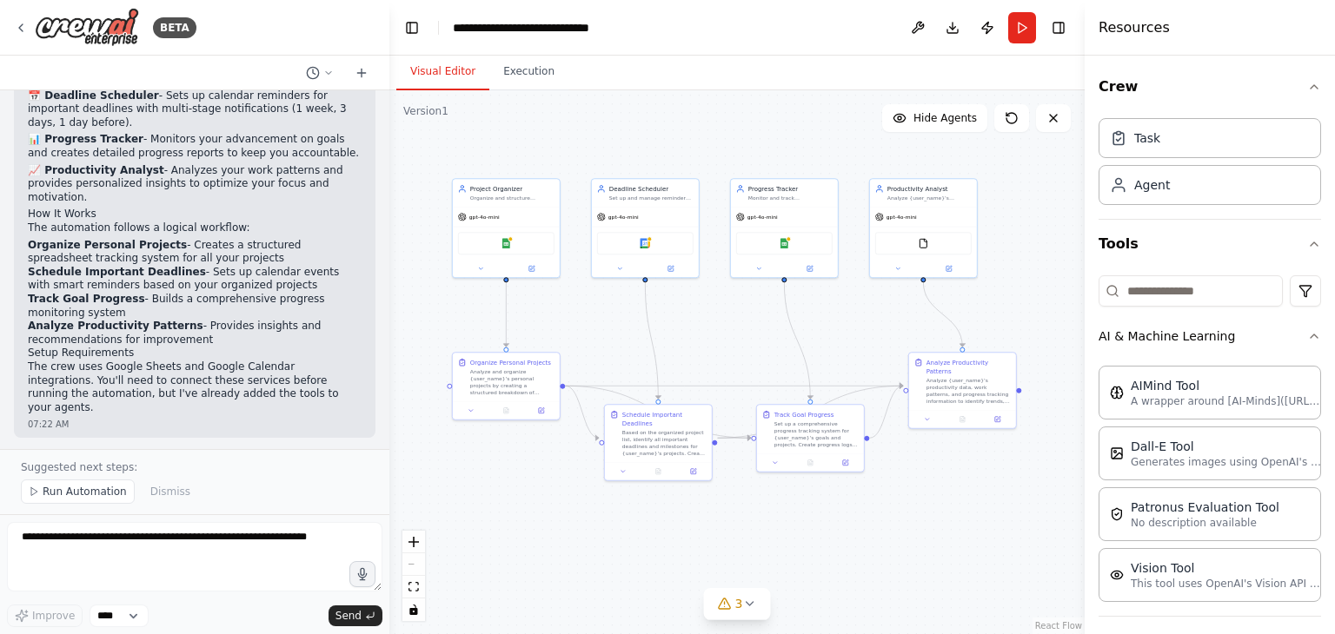
drag, startPoint x: 579, startPoint y: 325, endPoint x: 607, endPoint y: 328, distance: 28.0
click at [607, 328] on div ".deletable-edge-delete-btn { width: 20px; height: 20px; border: 0px solid #ffff…" at bounding box center [736, 362] width 695 height 544
click at [1154, 288] on input at bounding box center [1190, 290] width 184 height 31
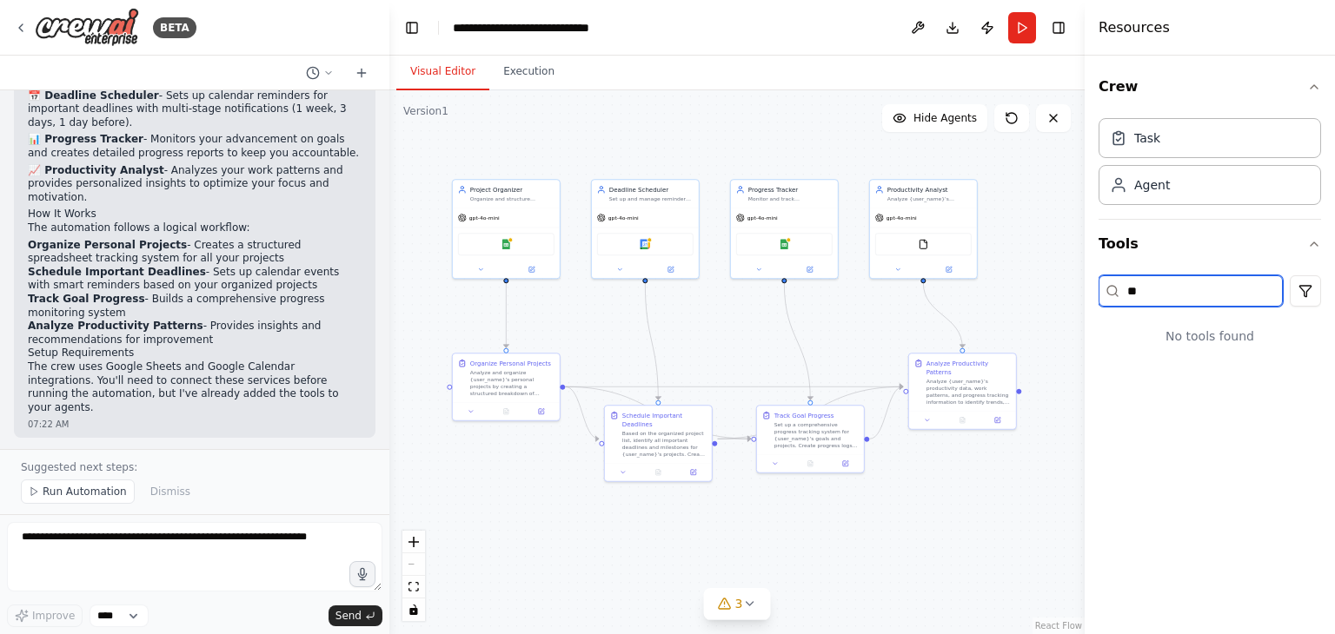
type input "*"
type input "***"
